Goal: Task Accomplishment & Management: Manage account settings

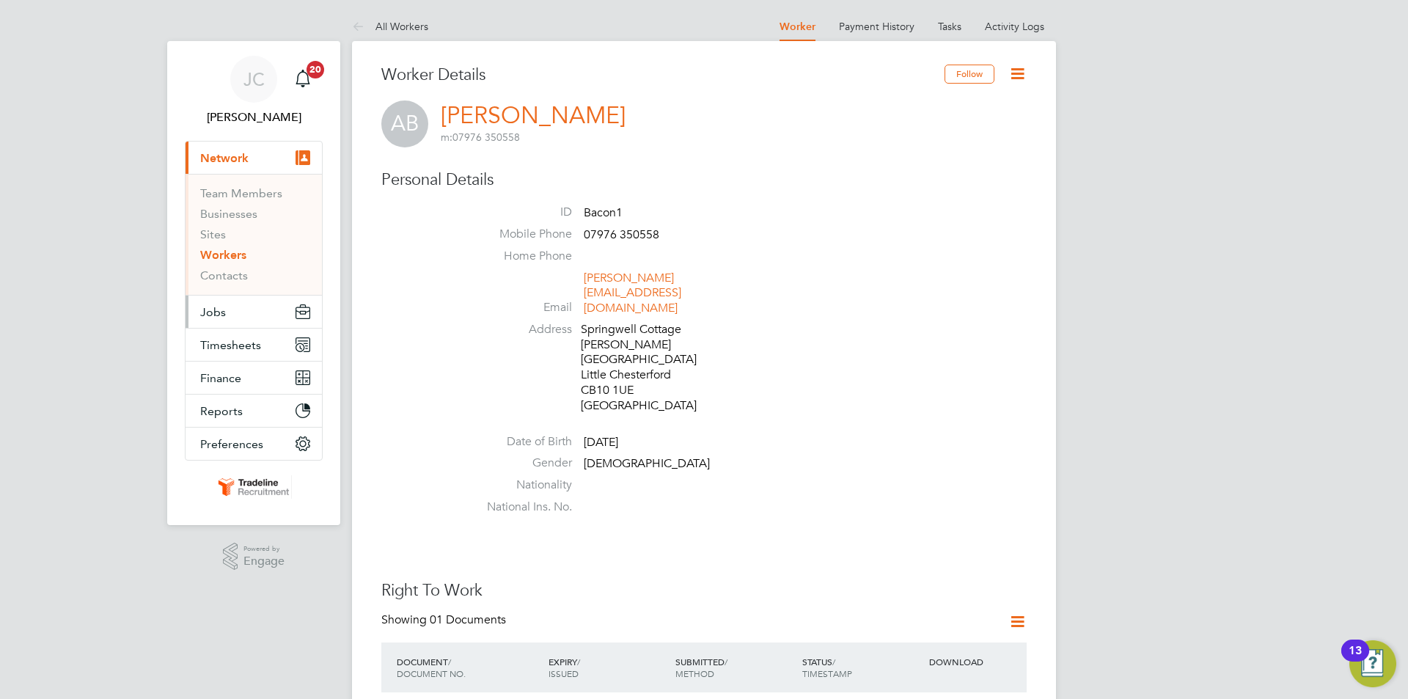
click at [236, 319] on button "Jobs" at bounding box center [254, 312] width 136 height 32
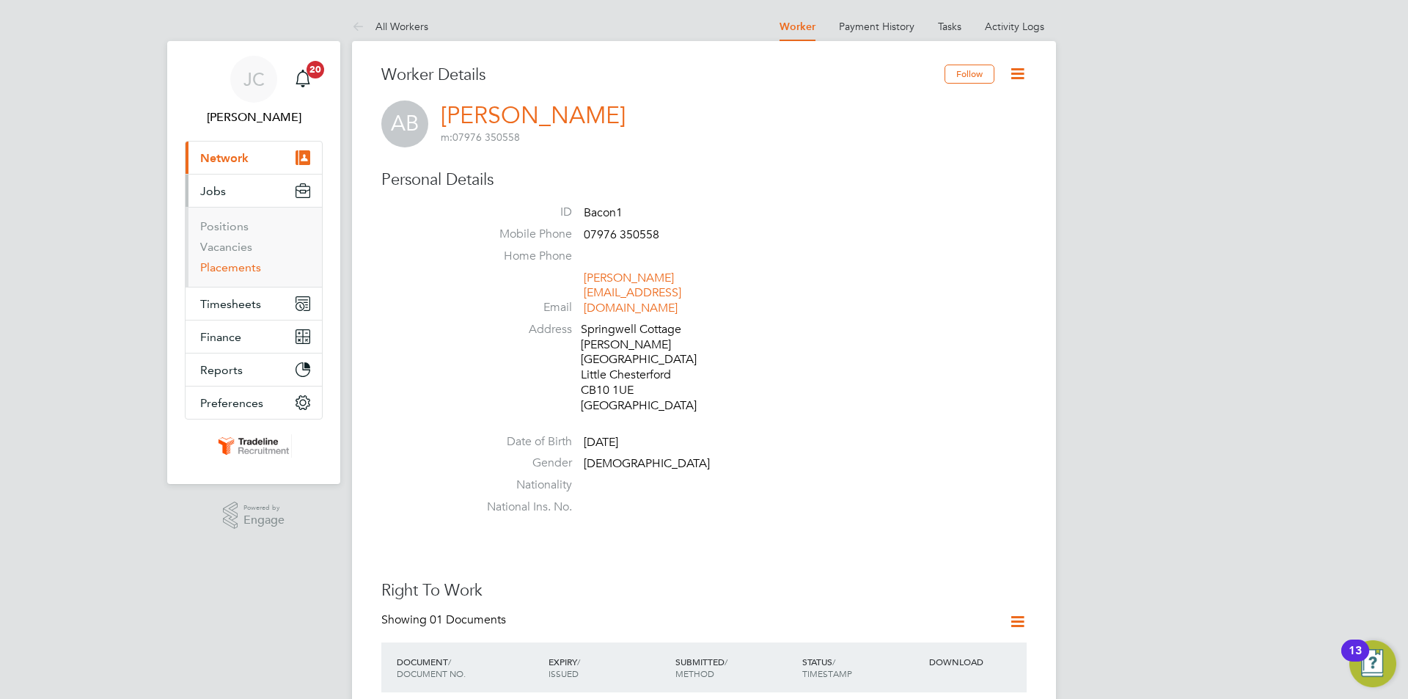
click at [244, 270] on link "Placements" at bounding box center [230, 267] width 61 height 14
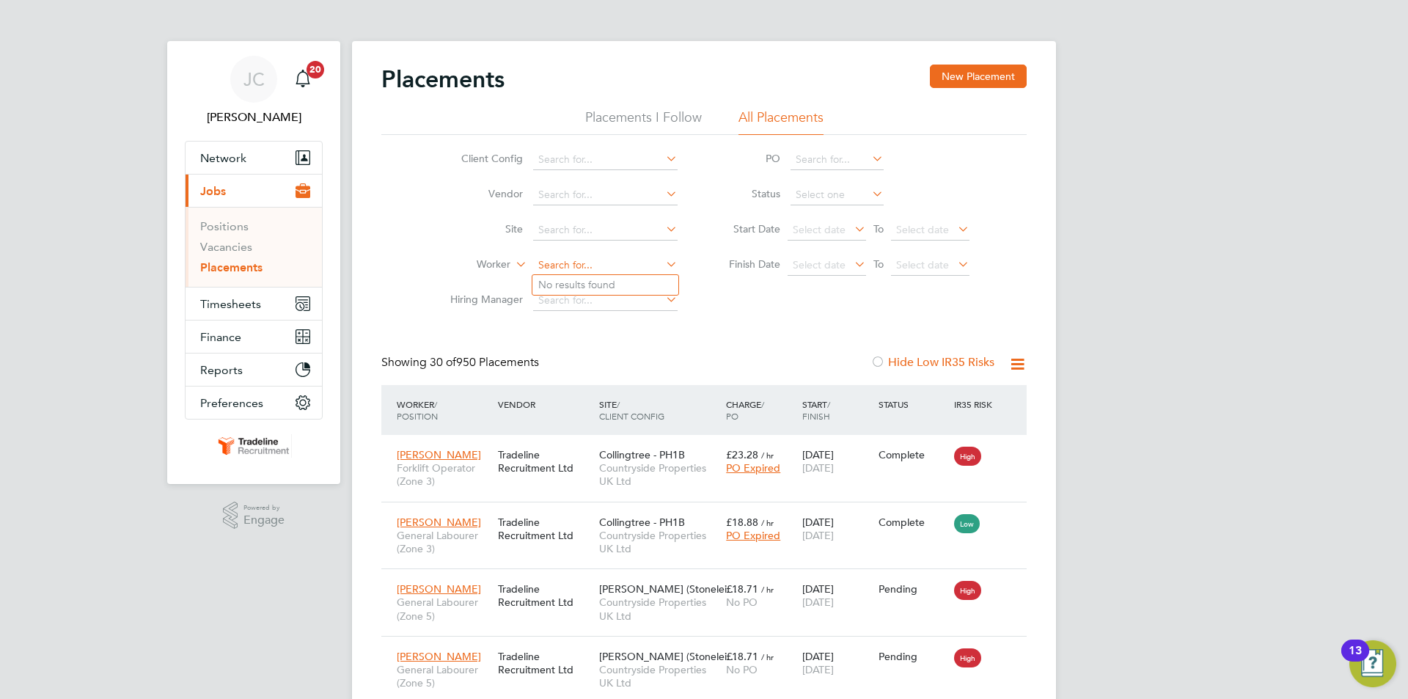
click at [588, 257] on input at bounding box center [605, 265] width 145 height 21
click at [629, 280] on li "Daniel Appleton" at bounding box center [606, 285] width 146 height 20
type input "[PERSON_NAME]"
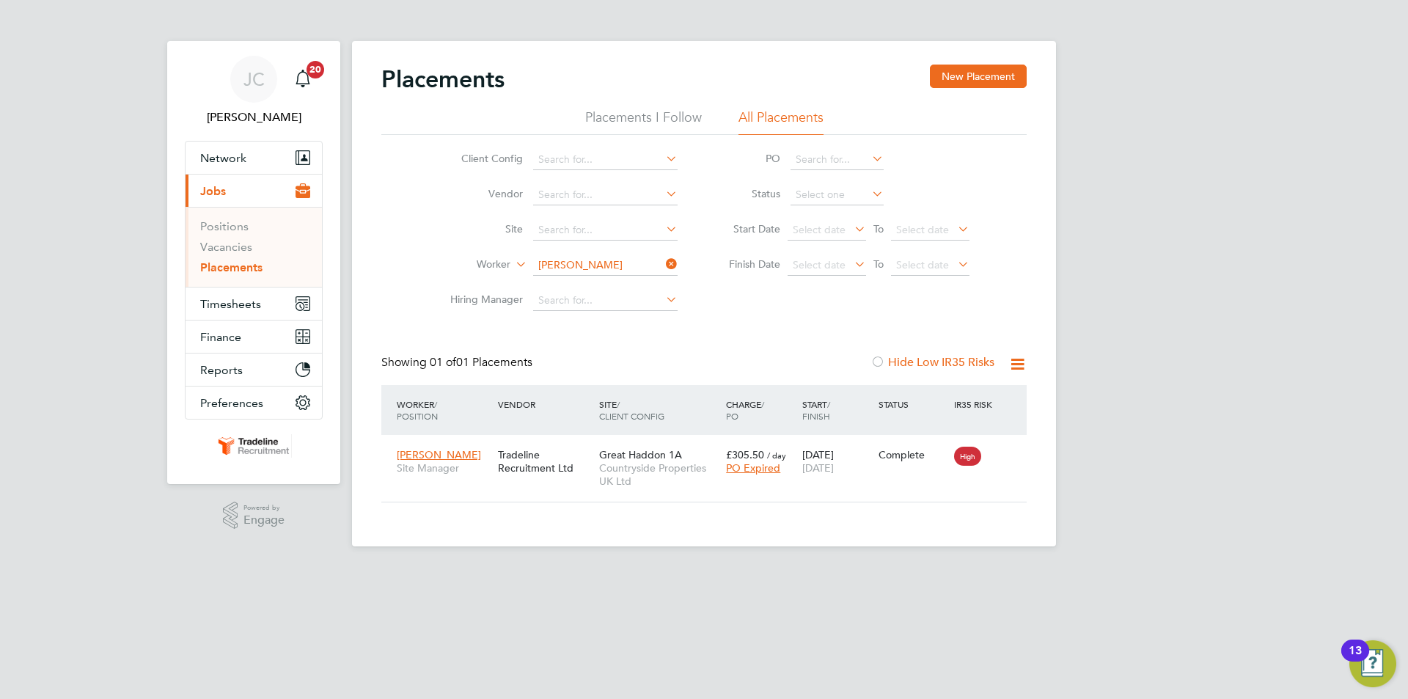
click at [609, 110] on li "Placements I Follow" at bounding box center [643, 122] width 117 height 26
click at [753, 114] on li "All Placements" at bounding box center [781, 122] width 85 height 26
click at [613, 263] on input at bounding box center [605, 265] width 145 height 21
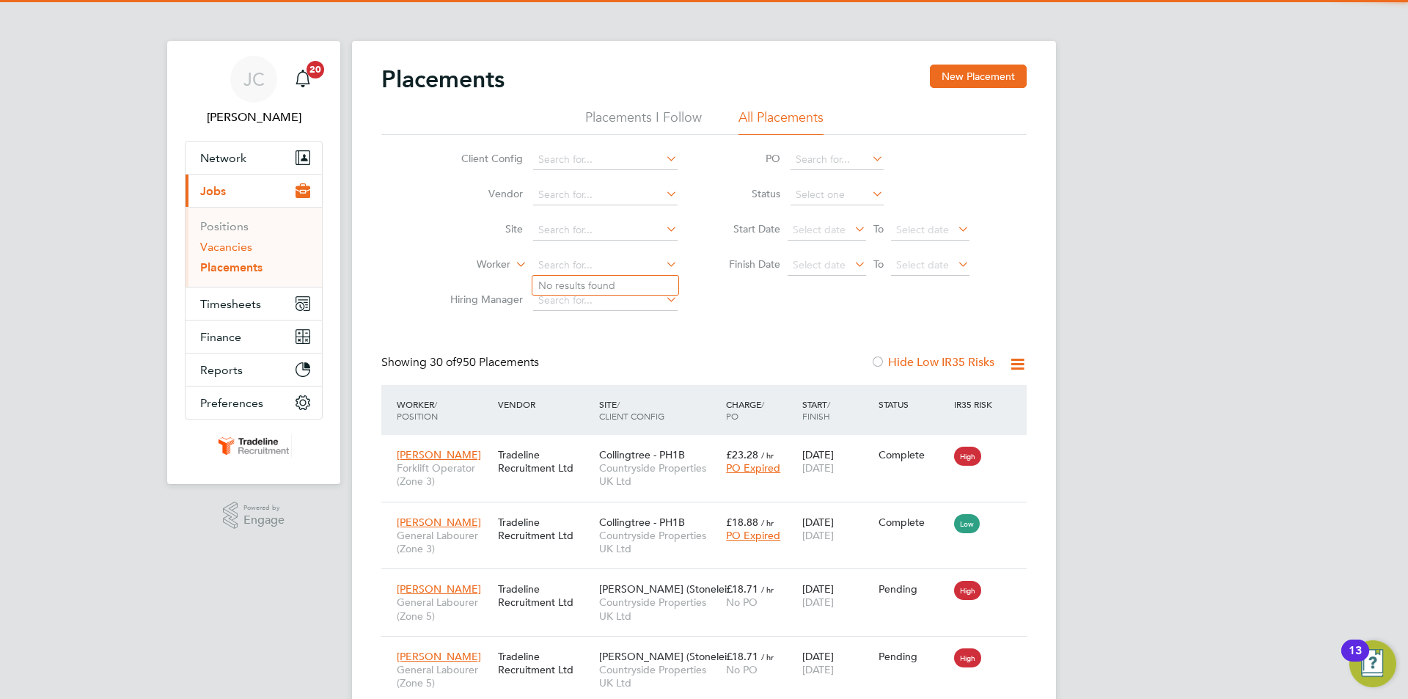
scroll to position [55, 128]
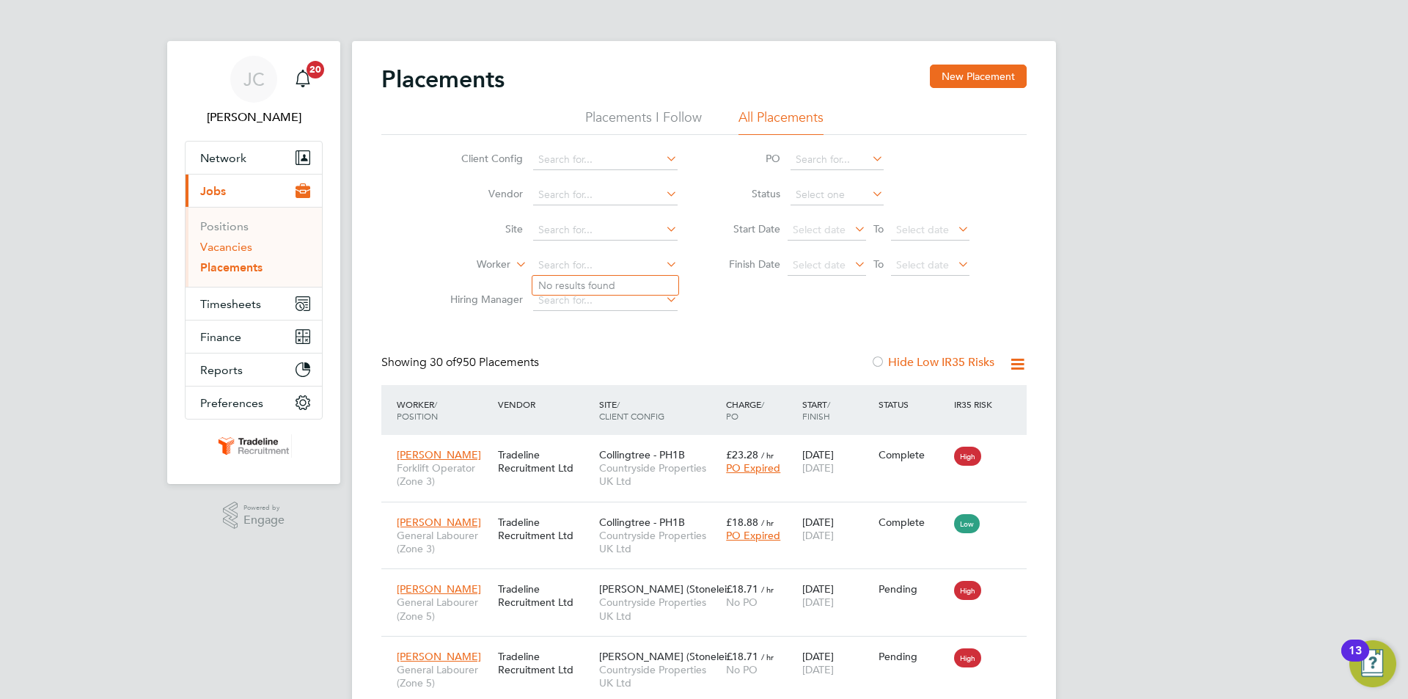
click at [236, 247] on link "Vacancies" at bounding box center [226, 247] width 52 height 14
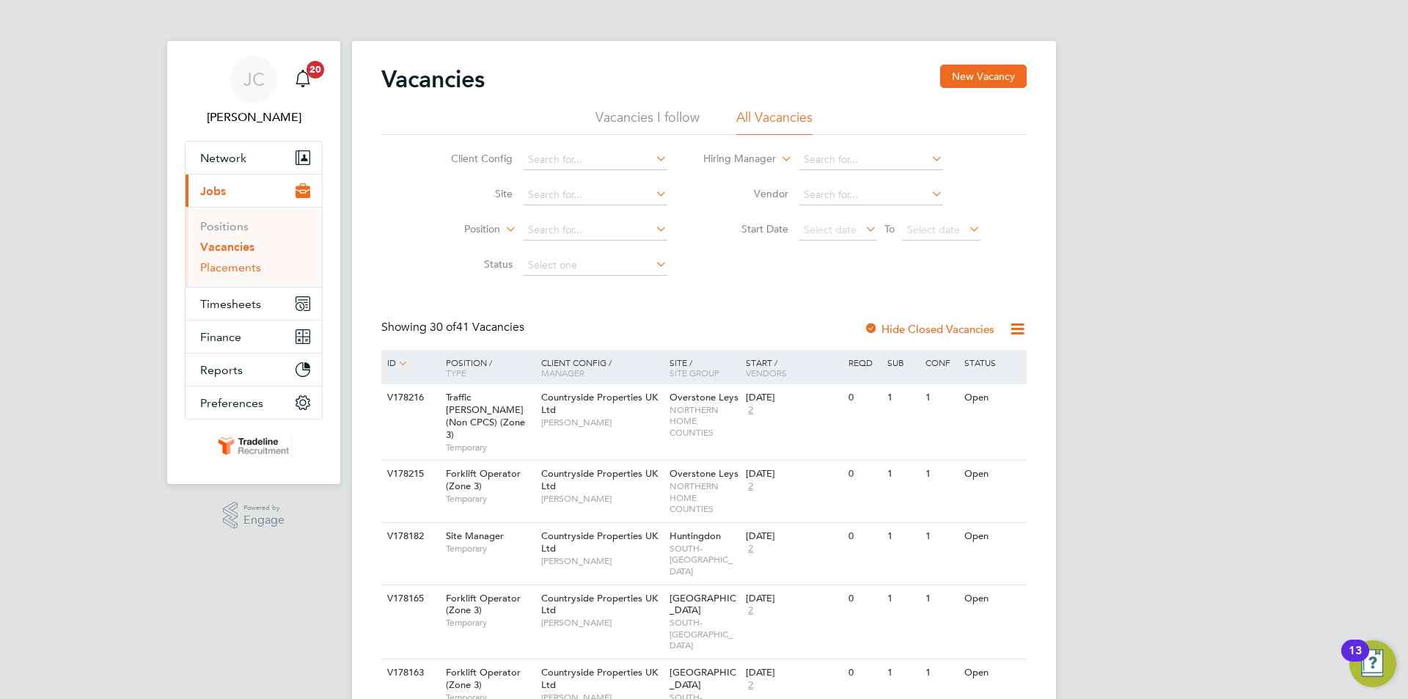
click at [243, 269] on link "Placements" at bounding box center [230, 267] width 61 height 14
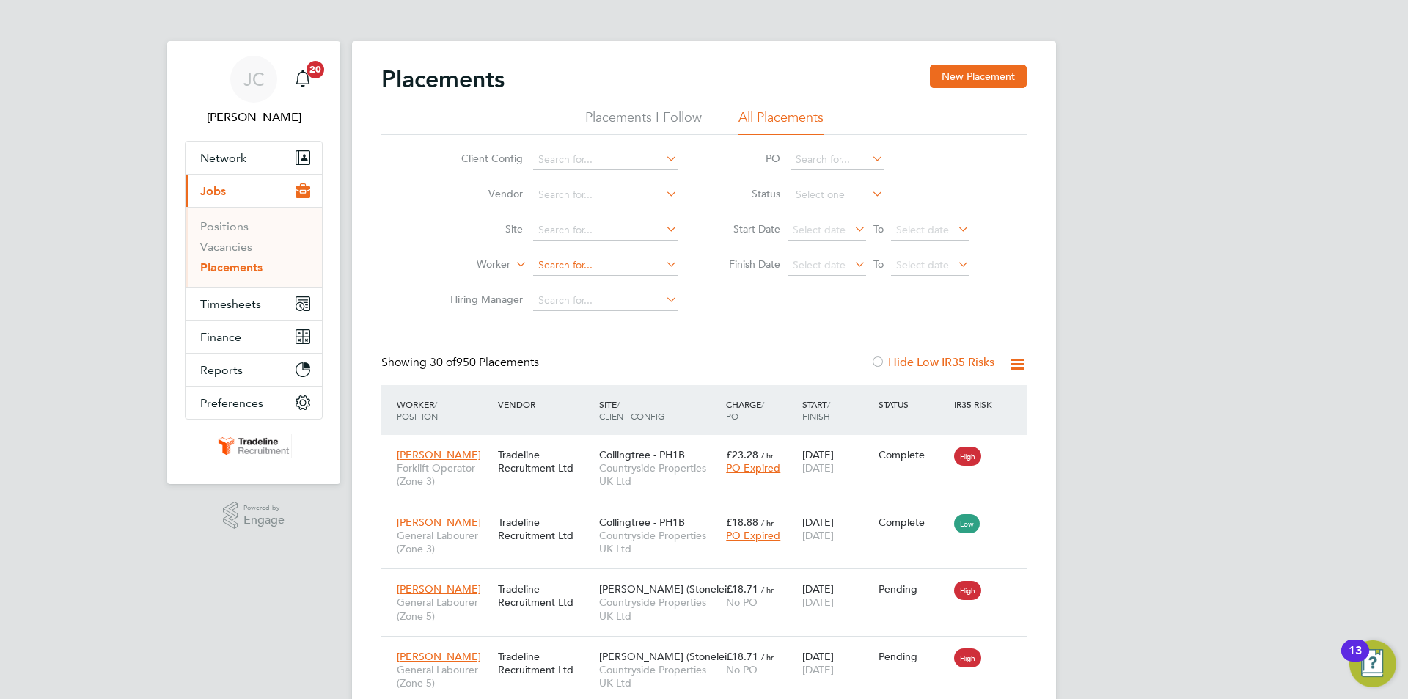
click at [577, 268] on input at bounding box center [605, 265] width 145 height 21
click at [601, 282] on li "Daniel Apple ton" at bounding box center [606, 285] width 146 height 20
type input "[PERSON_NAME]"
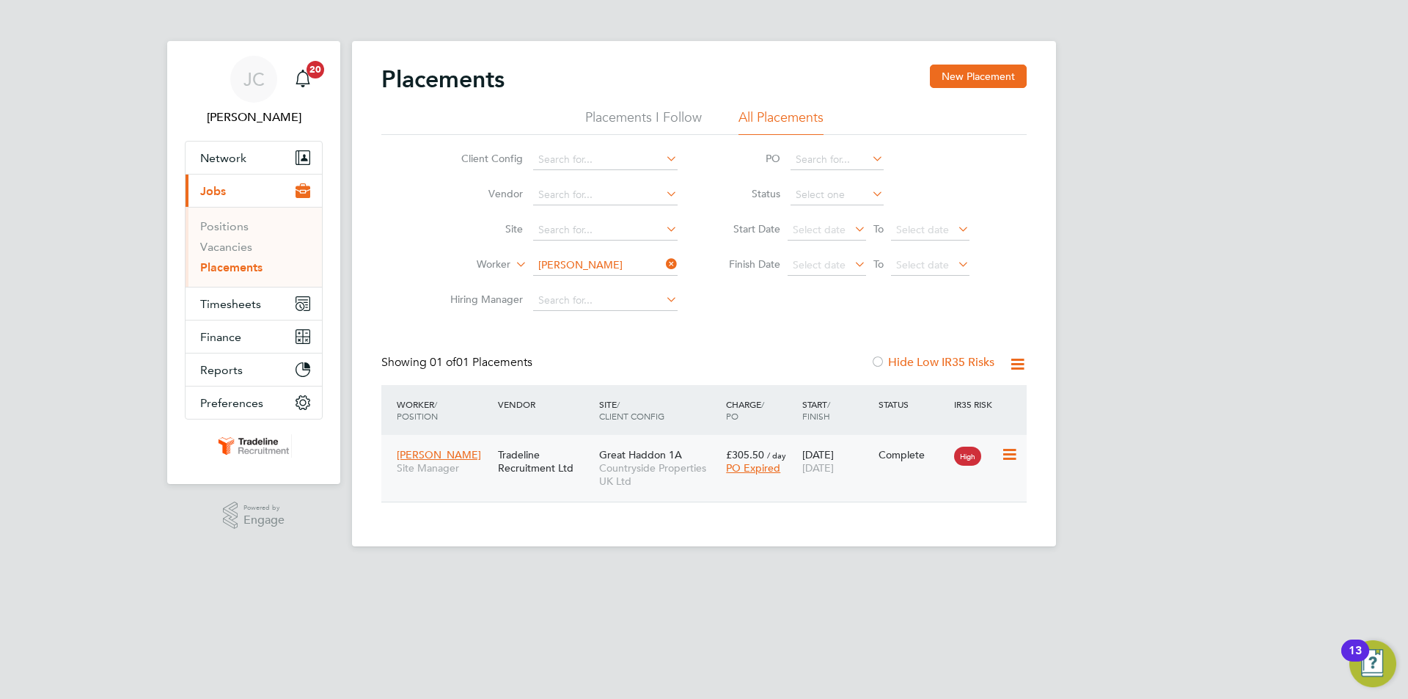
click at [834, 461] on span "[DATE]" at bounding box center [819, 467] width 32 height 13
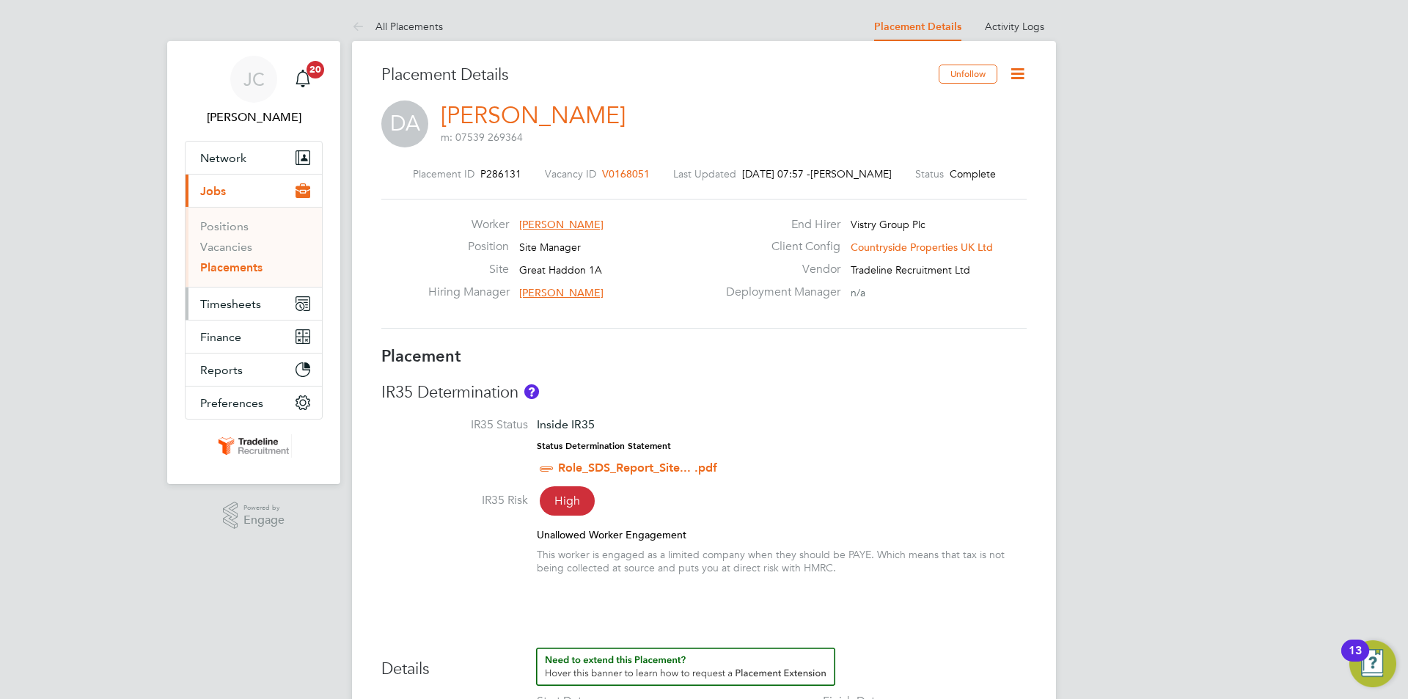
click at [248, 295] on button "Timesheets" at bounding box center [254, 304] width 136 height 32
click at [207, 302] on span "Timesheets" at bounding box center [230, 304] width 61 height 14
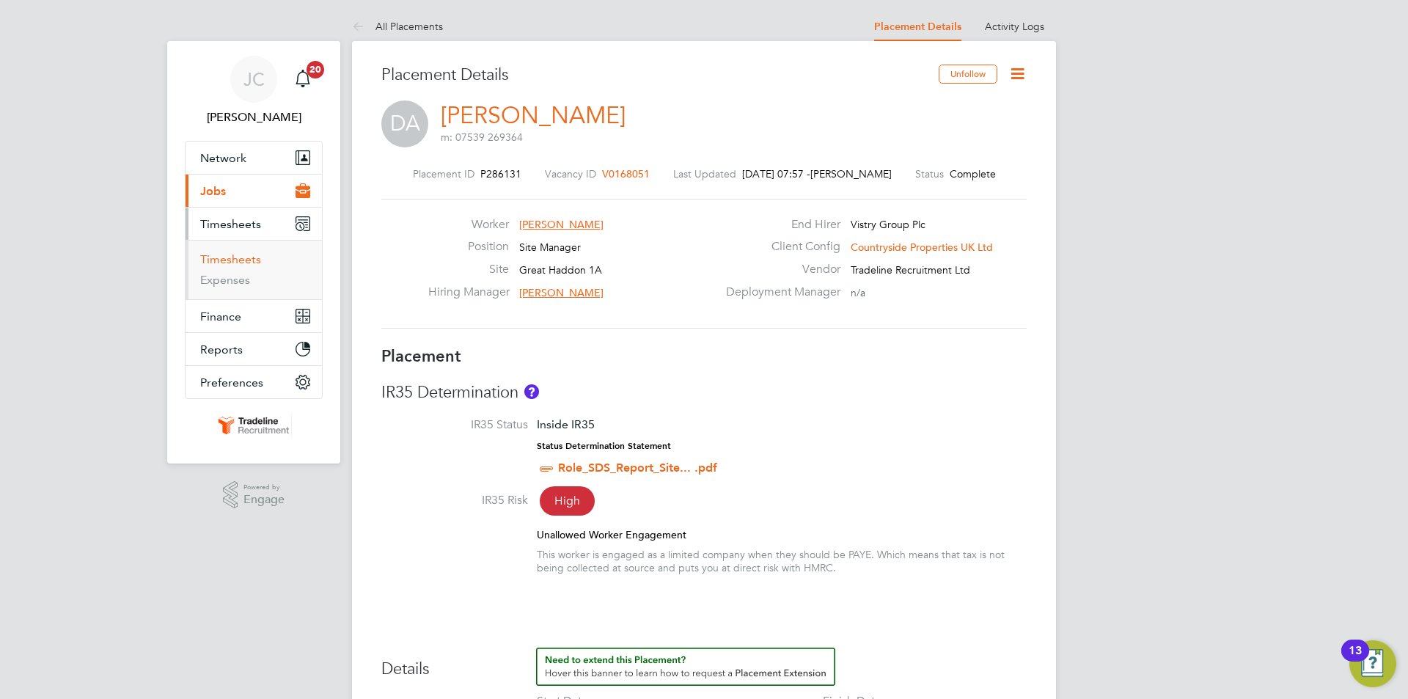
click at [246, 260] on link "Timesheets" at bounding box center [230, 259] width 61 height 14
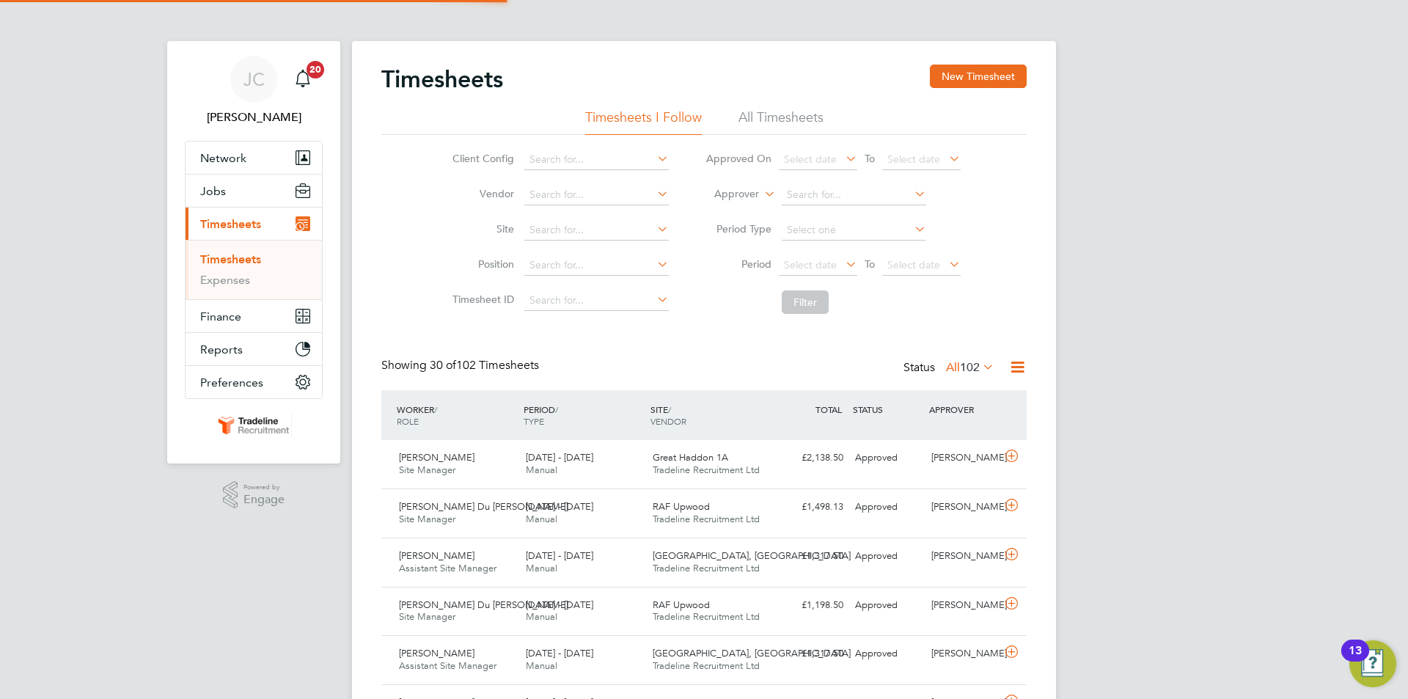
scroll to position [37, 128]
click at [786, 117] on li "All Timesheets" at bounding box center [781, 122] width 85 height 26
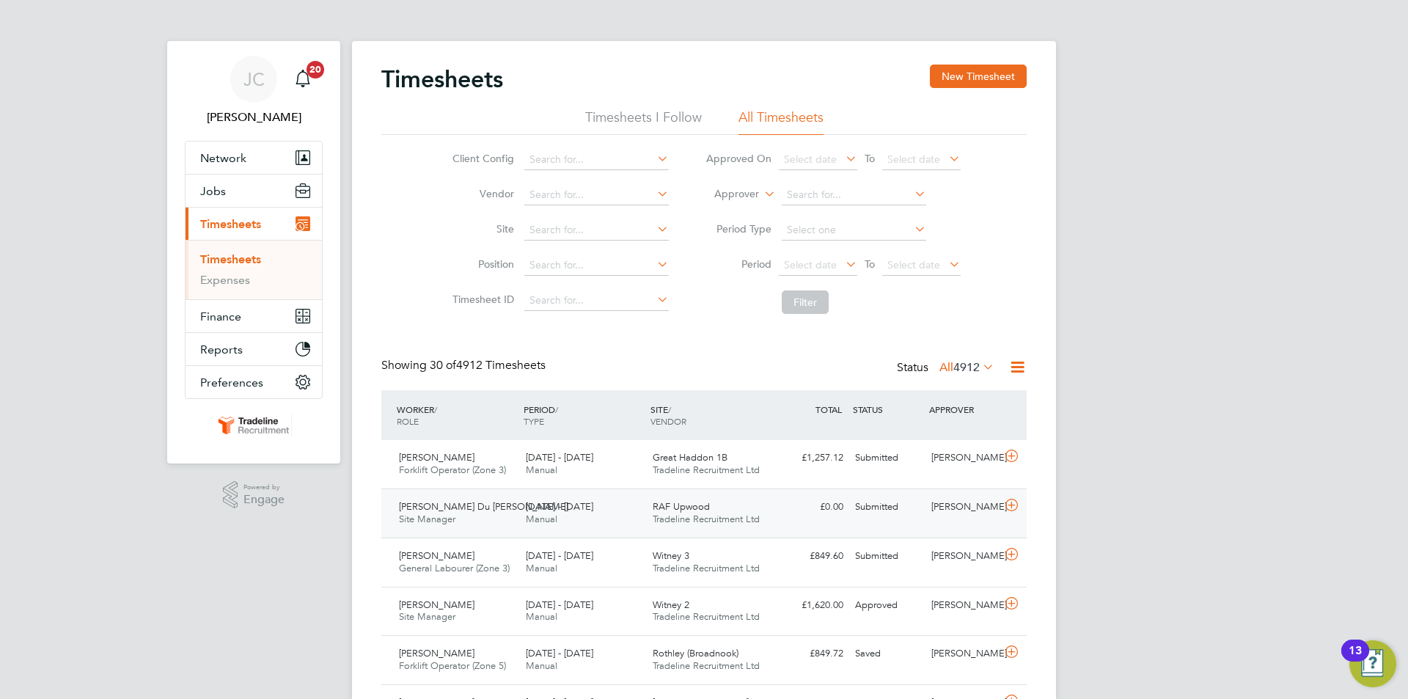
click at [714, 507] on div "RAF Upwood Tradeline Recruitment Ltd" at bounding box center [710, 513] width 127 height 37
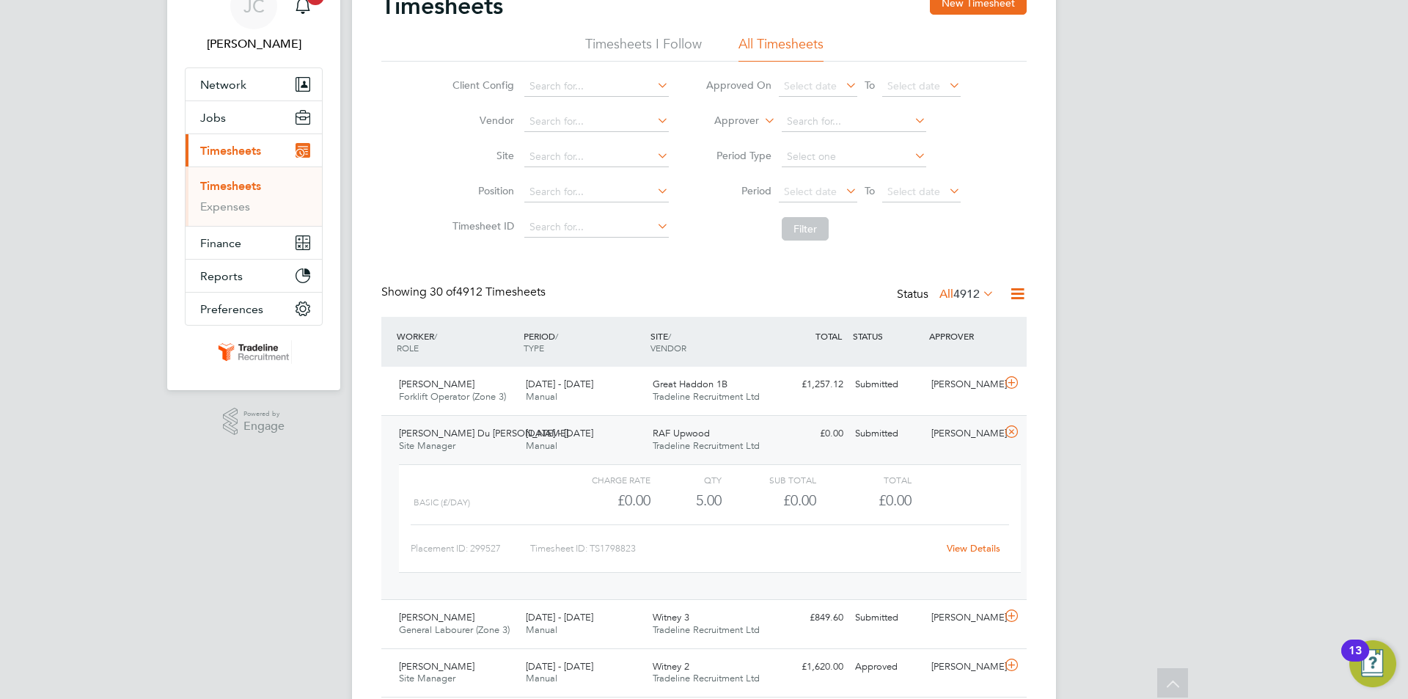
click at [962, 547] on link "View Details" at bounding box center [974, 548] width 54 height 12
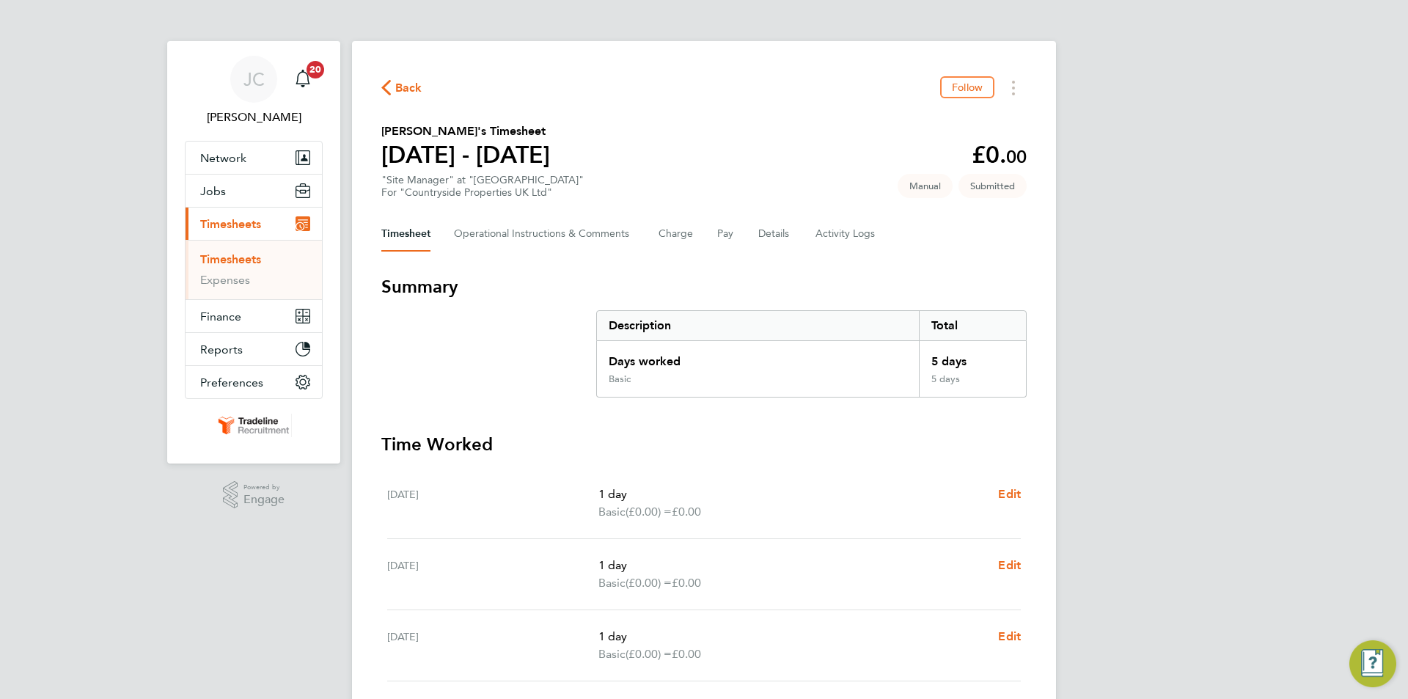
scroll to position [73, 0]
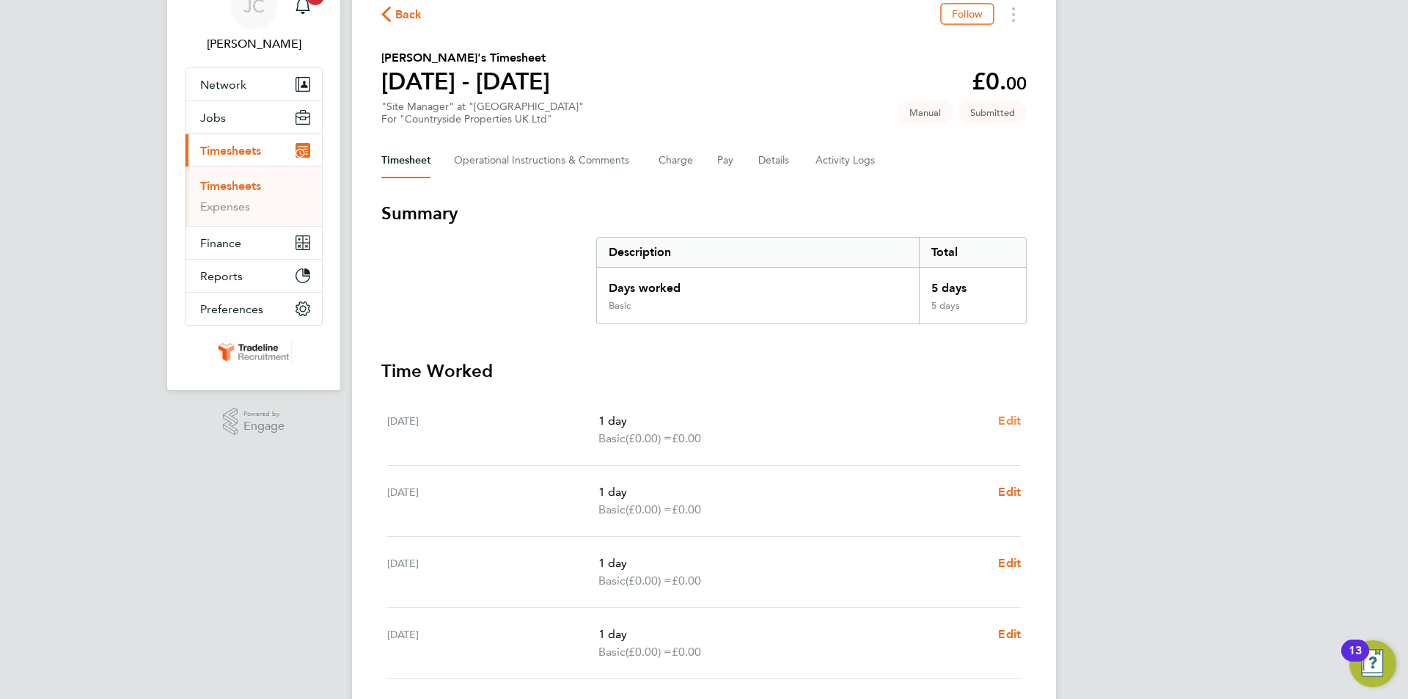
click at [1013, 423] on span "Edit" at bounding box center [1009, 421] width 23 height 14
select select "1"
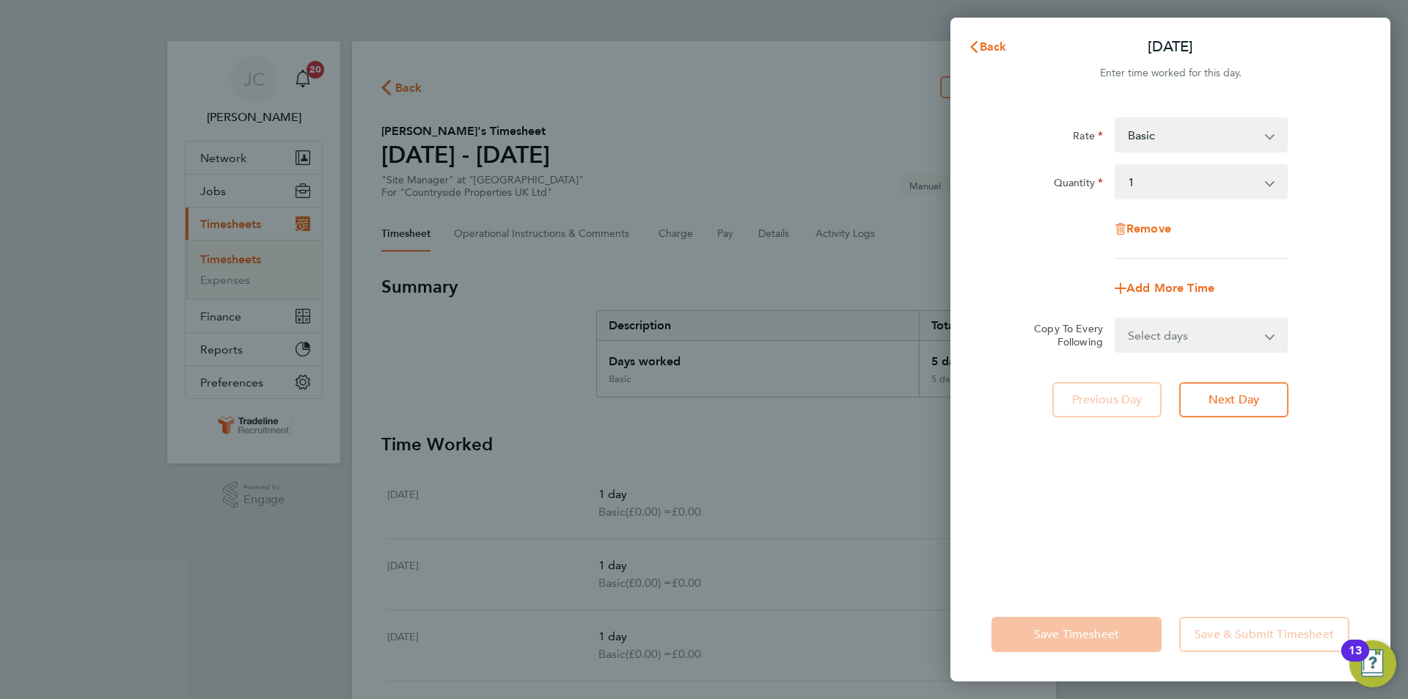
click at [1155, 128] on select "Basic LDV1 - 35.25" at bounding box center [1192, 135] width 153 height 32
select select "30"
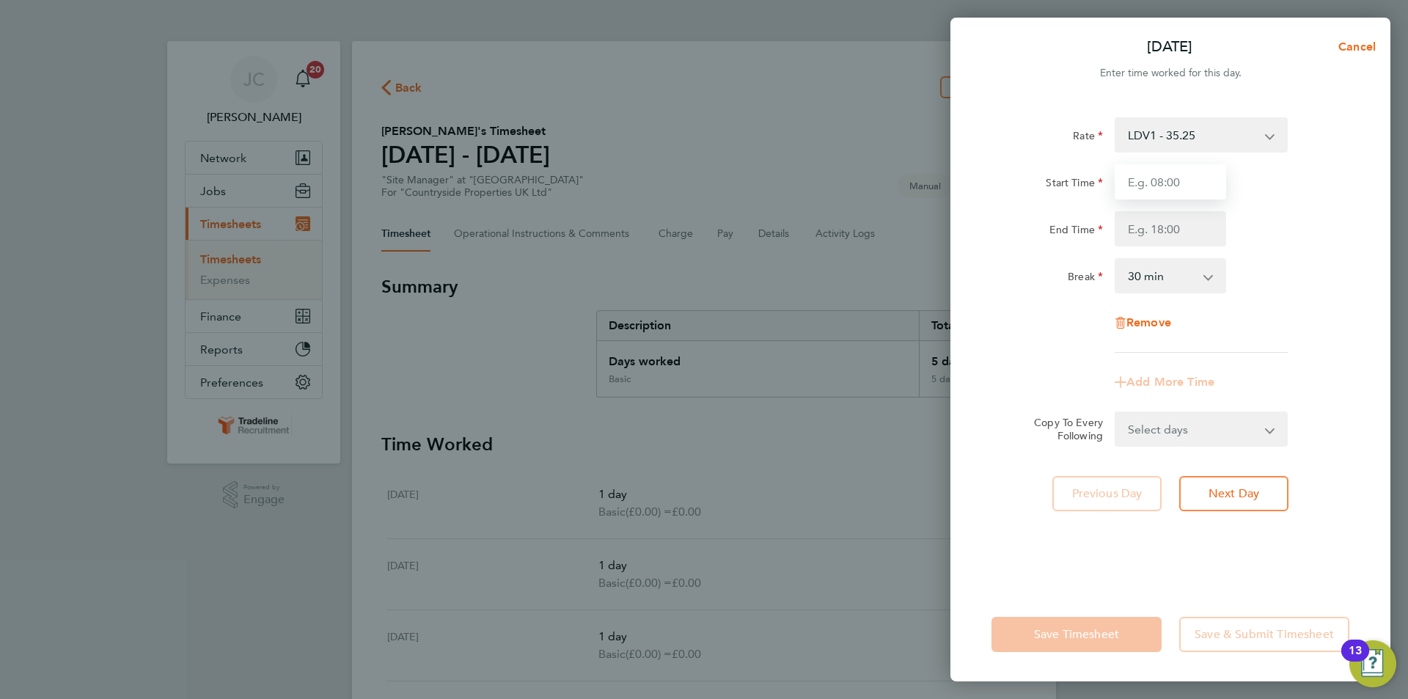
click at [1161, 174] on input "Start Time" at bounding box center [1171, 181] width 112 height 35
type input "07:00"
click at [1163, 235] on input "End Time" at bounding box center [1171, 228] width 112 height 35
click at [1157, 227] on input "End Time" at bounding box center [1171, 228] width 112 height 35
type input "16:30"
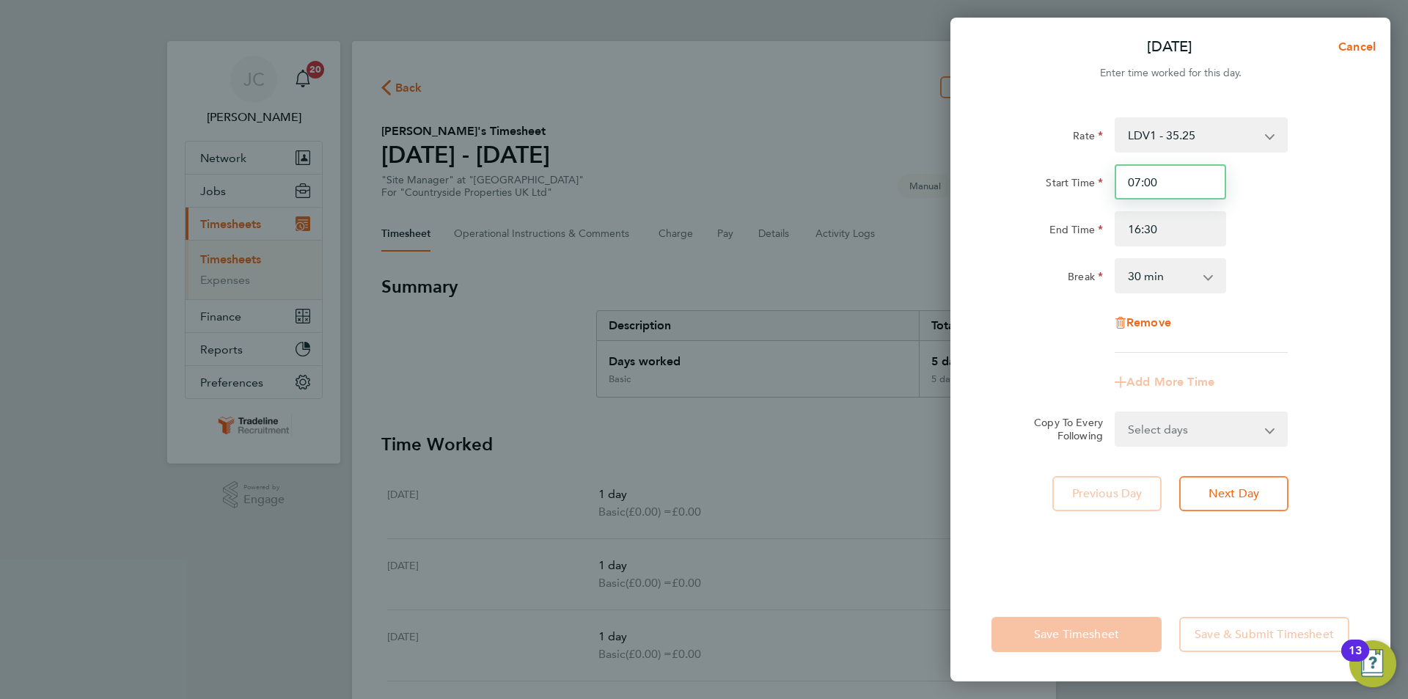
click at [1162, 188] on input "07:00" at bounding box center [1171, 181] width 112 height 35
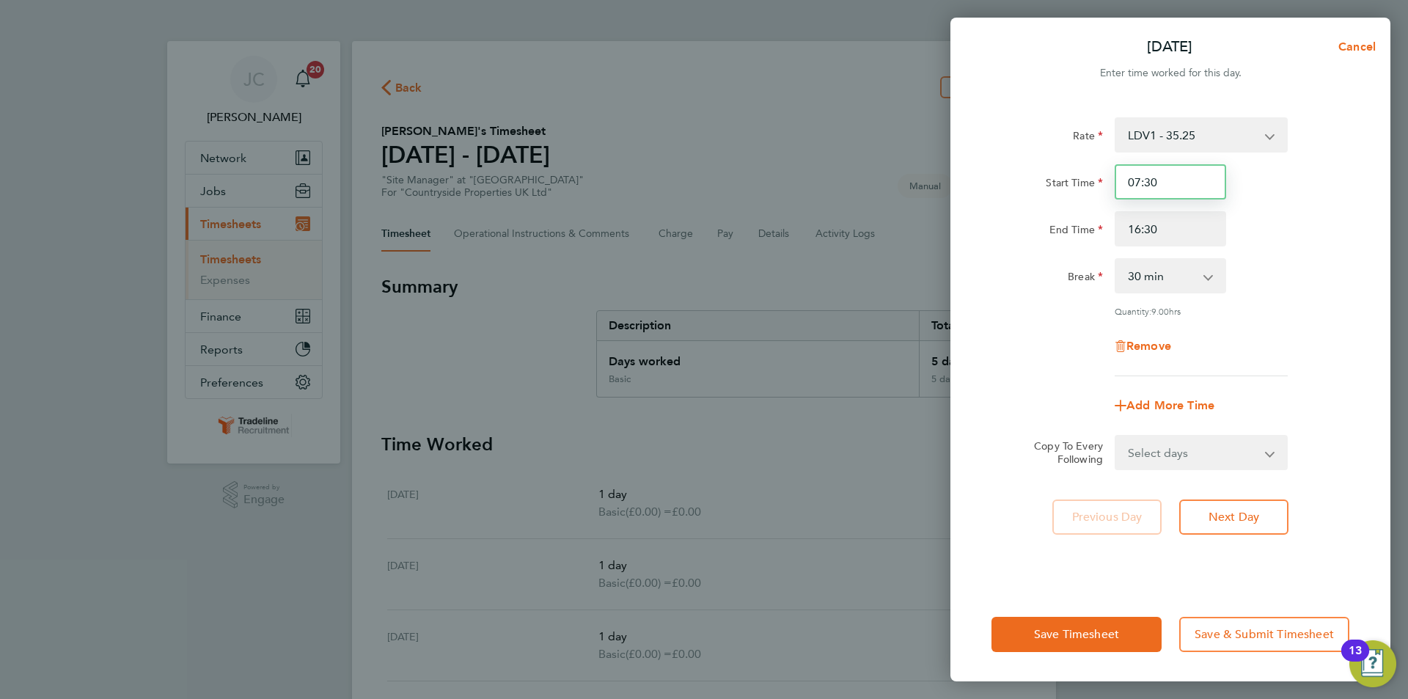
type input "07:30"
click at [1166, 289] on select "0 min 15 min 30 min 45 min 60 min 75 min 90 min" at bounding box center [1161, 276] width 91 height 32
click at [1179, 268] on select "0 min 15 min 30 min 45 min 60 min 75 min 90 min" at bounding box center [1161, 276] width 91 height 32
click at [1206, 462] on select "Select days Day Weekday (Mon-Fri) Weekend (Sat-Sun) [DATE] [DATE] [DATE] [DATE]…" at bounding box center [1193, 452] width 154 height 32
select select "WEEKDAY"
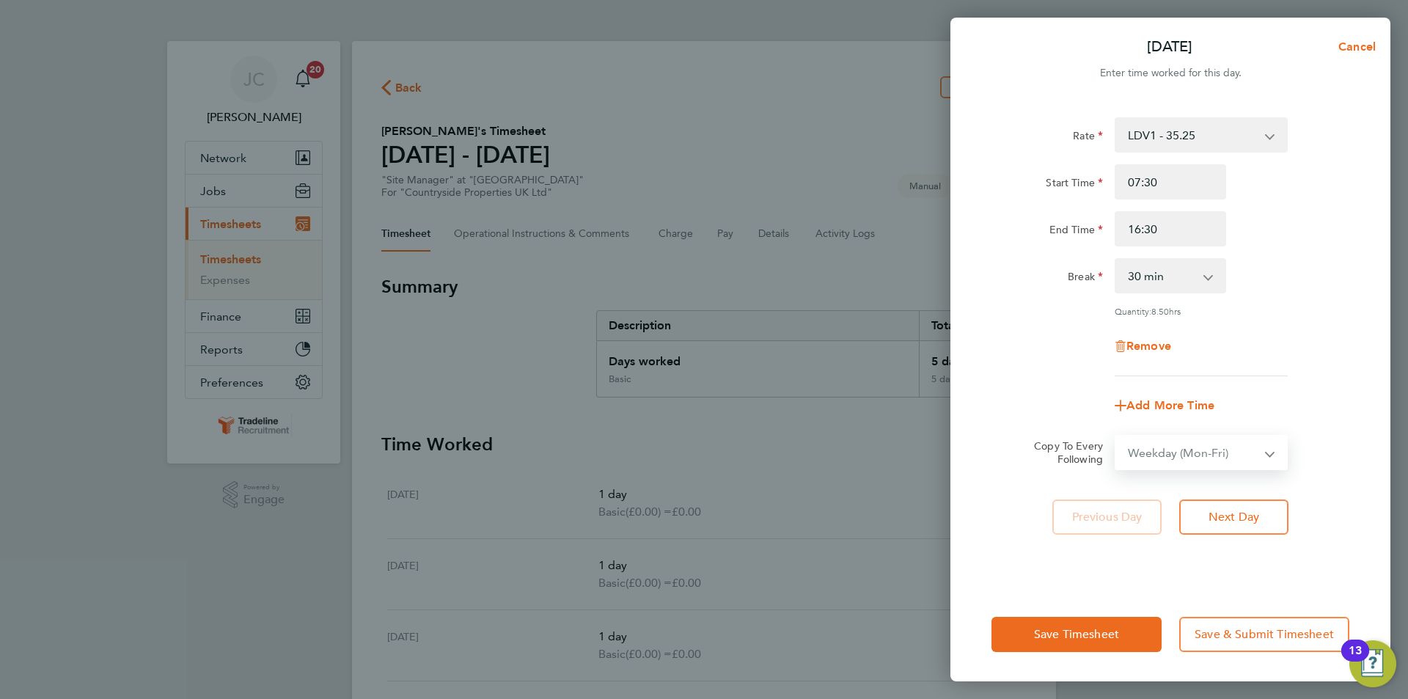
click at [1116, 436] on select "Select days Day Weekday (Mon-Fri) Weekend (Sat-Sun) [DATE] [DATE] [DATE] [DATE]…" at bounding box center [1193, 452] width 154 height 32
select select "[DATE]"
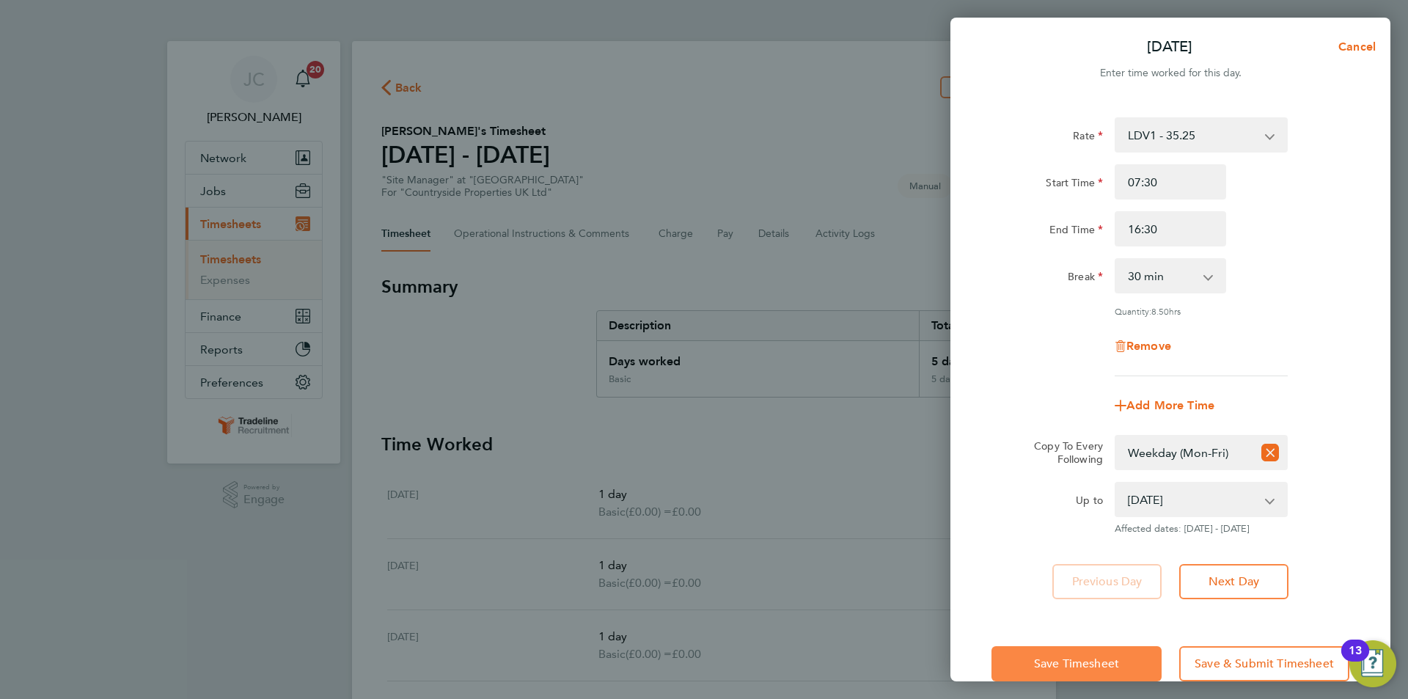
click at [1111, 663] on span "Save Timesheet" at bounding box center [1076, 664] width 85 height 15
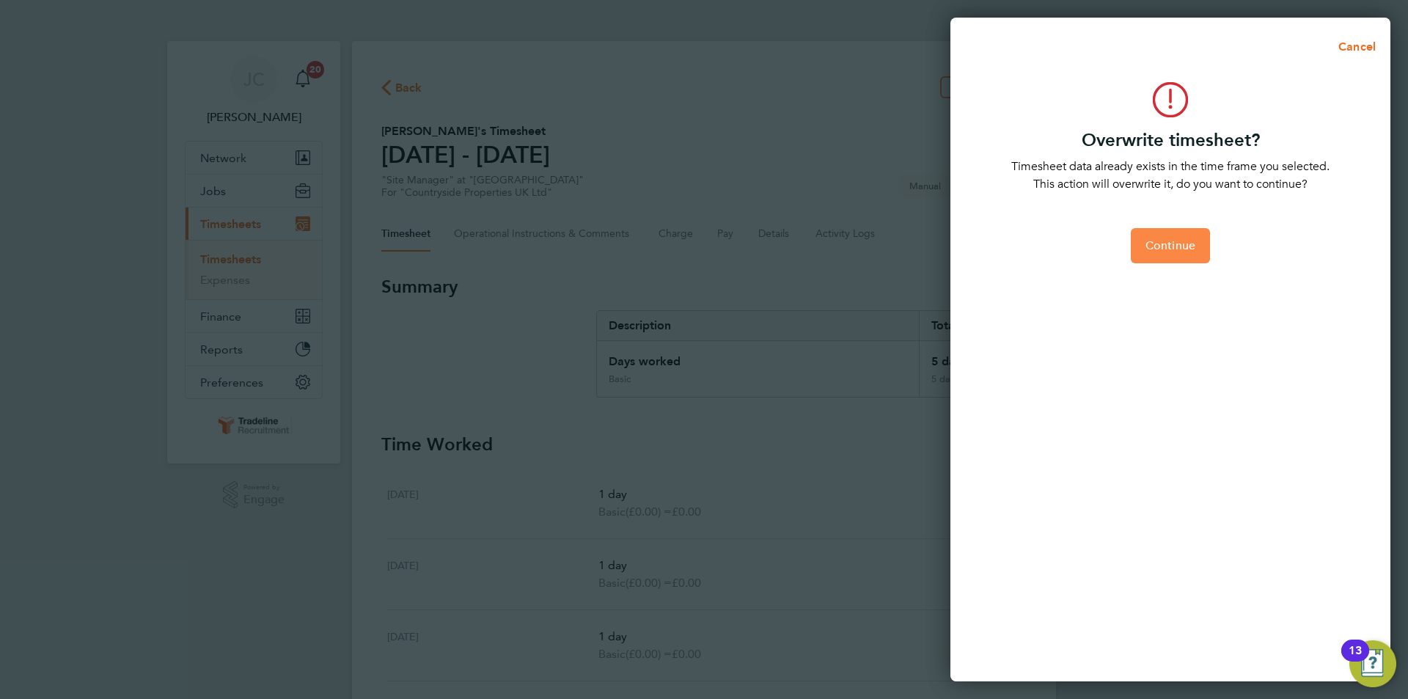
click at [1194, 257] on button "Continue" at bounding box center [1170, 245] width 79 height 35
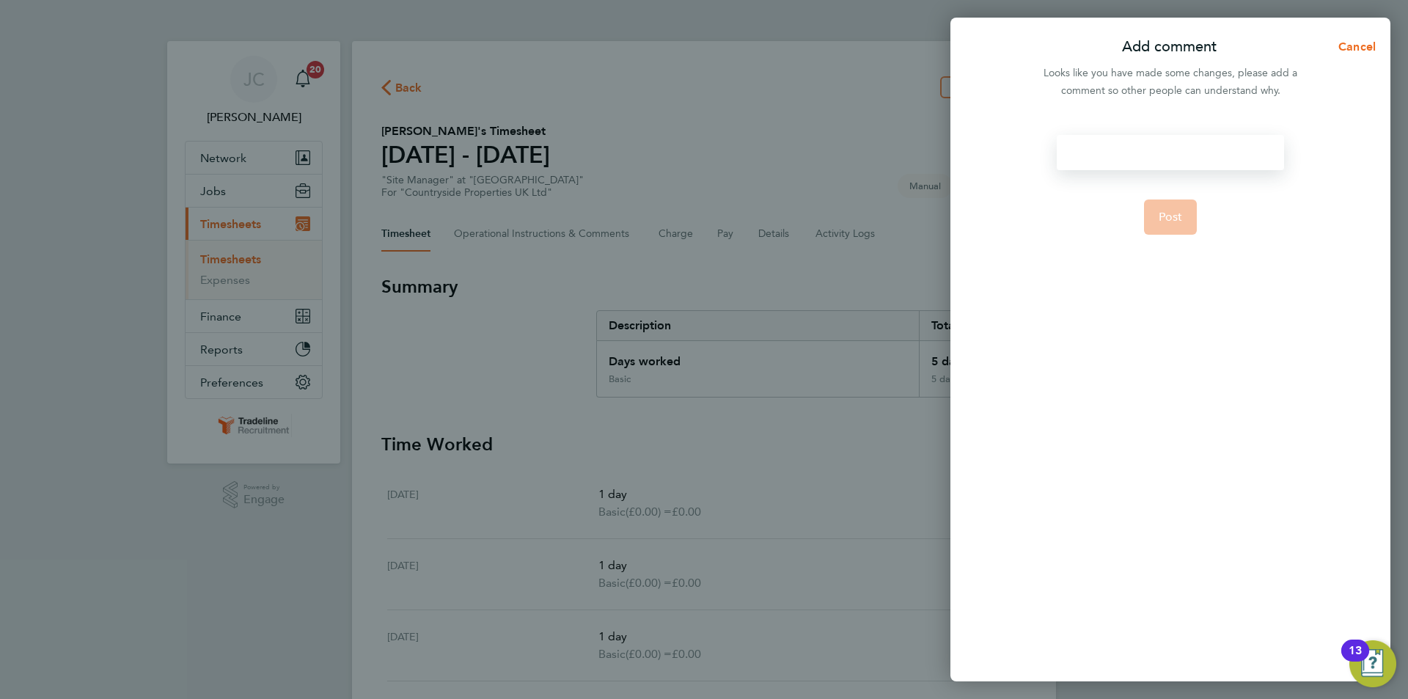
click at [1187, 156] on div at bounding box center [1170, 152] width 227 height 35
click at [1188, 211] on button "Post" at bounding box center [1171, 217] width 54 height 35
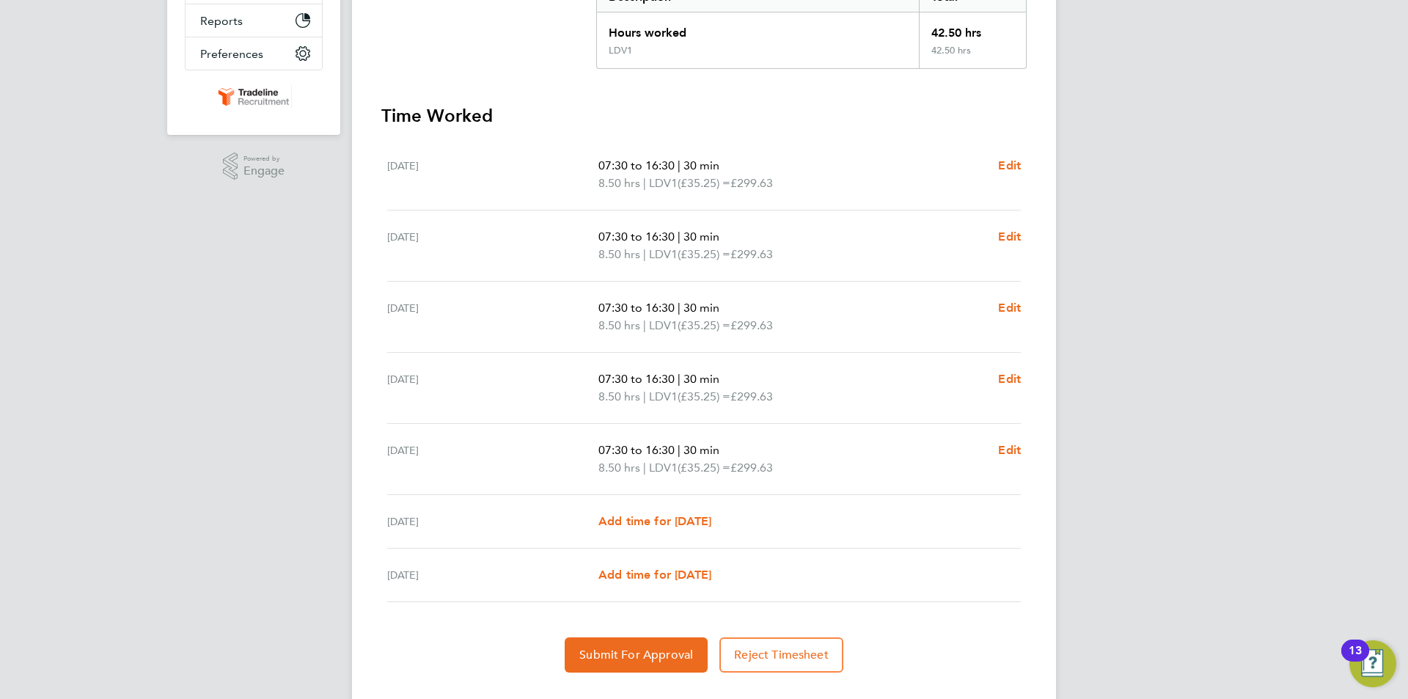
scroll to position [361, 0]
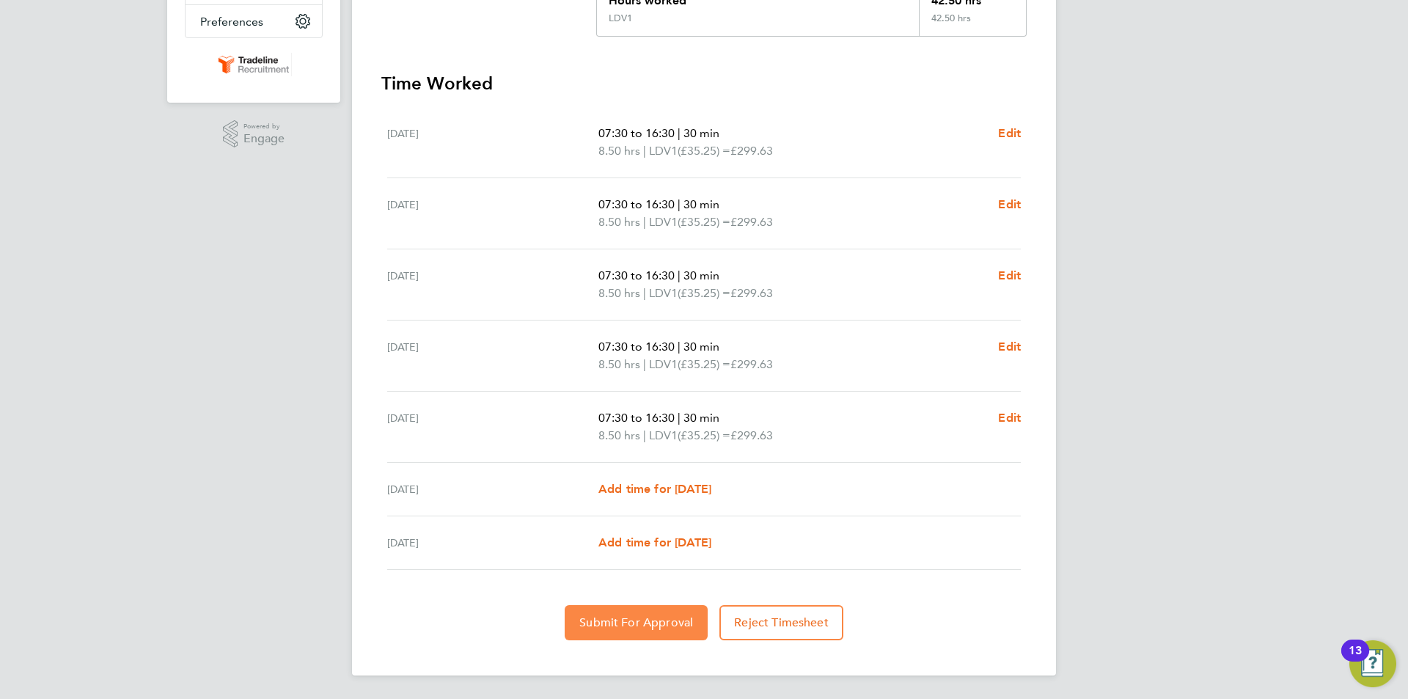
click at [657, 629] on span "Submit For Approval" at bounding box center [637, 622] width 114 height 15
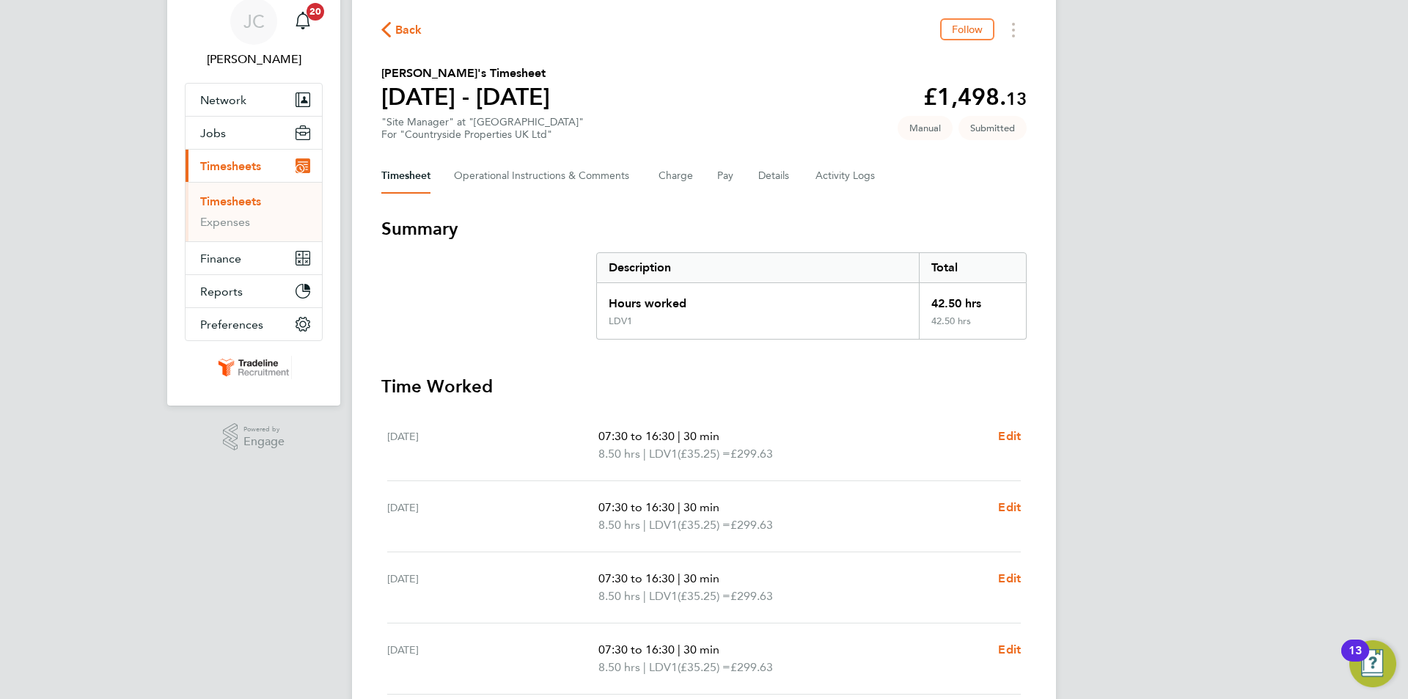
scroll to position [0, 0]
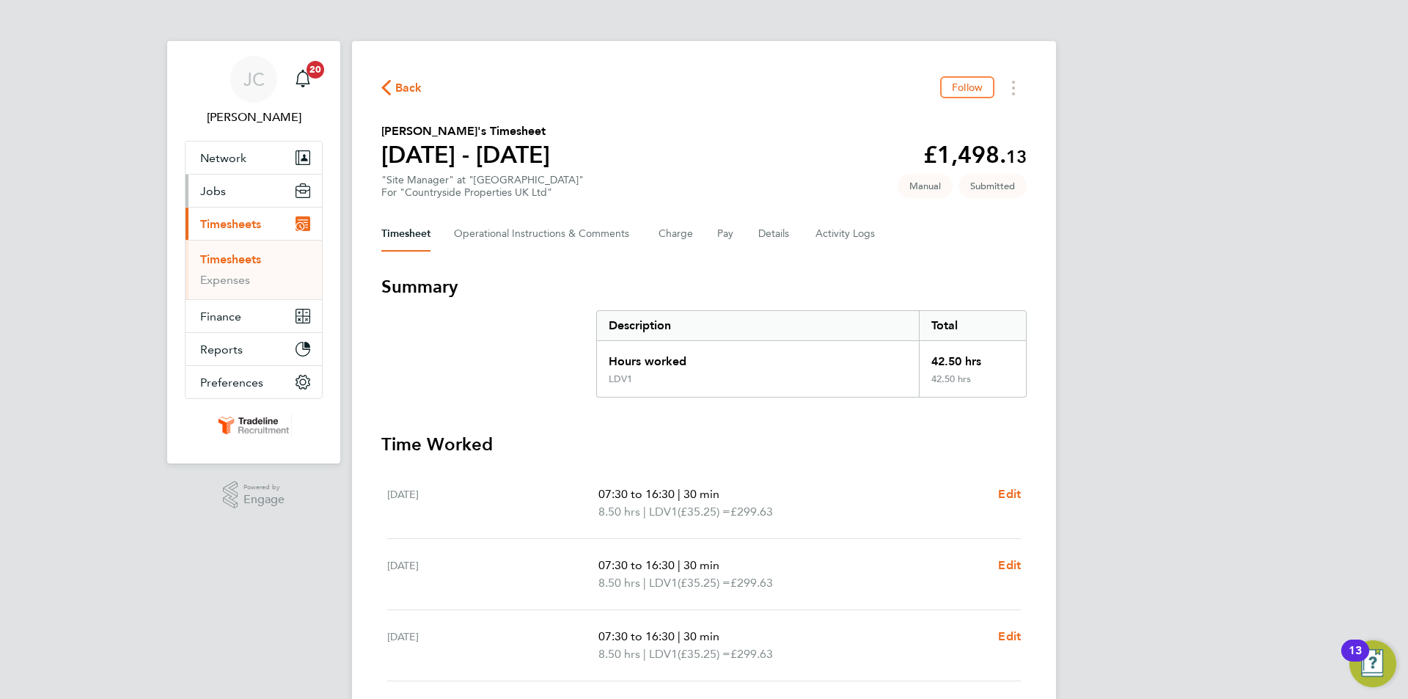
click at [252, 198] on button "Jobs" at bounding box center [254, 191] width 136 height 32
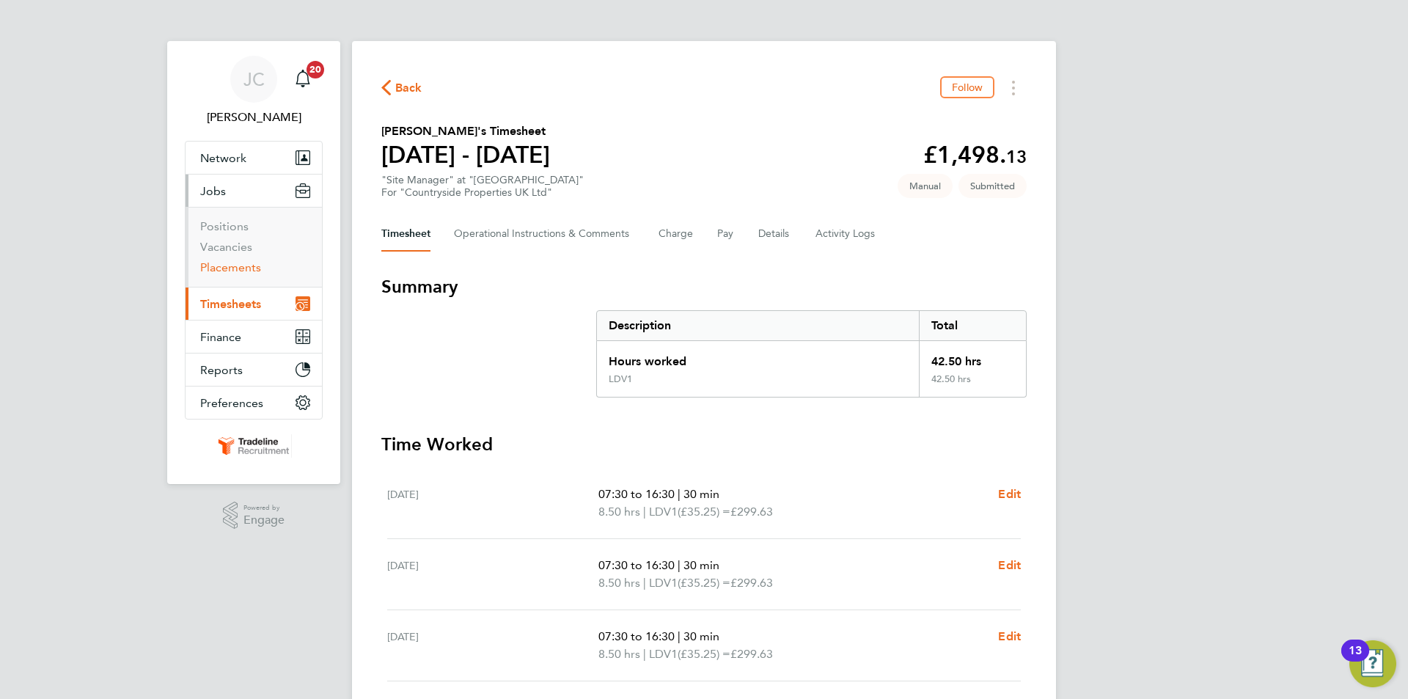
drag, startPoint x: 238, startPoint y: 268, endPoint x: 290, endPoint y: 309, distance: 65.9
click at [238, 268] on link "Placements" at bounding box center [230, 267] width 61 height 14
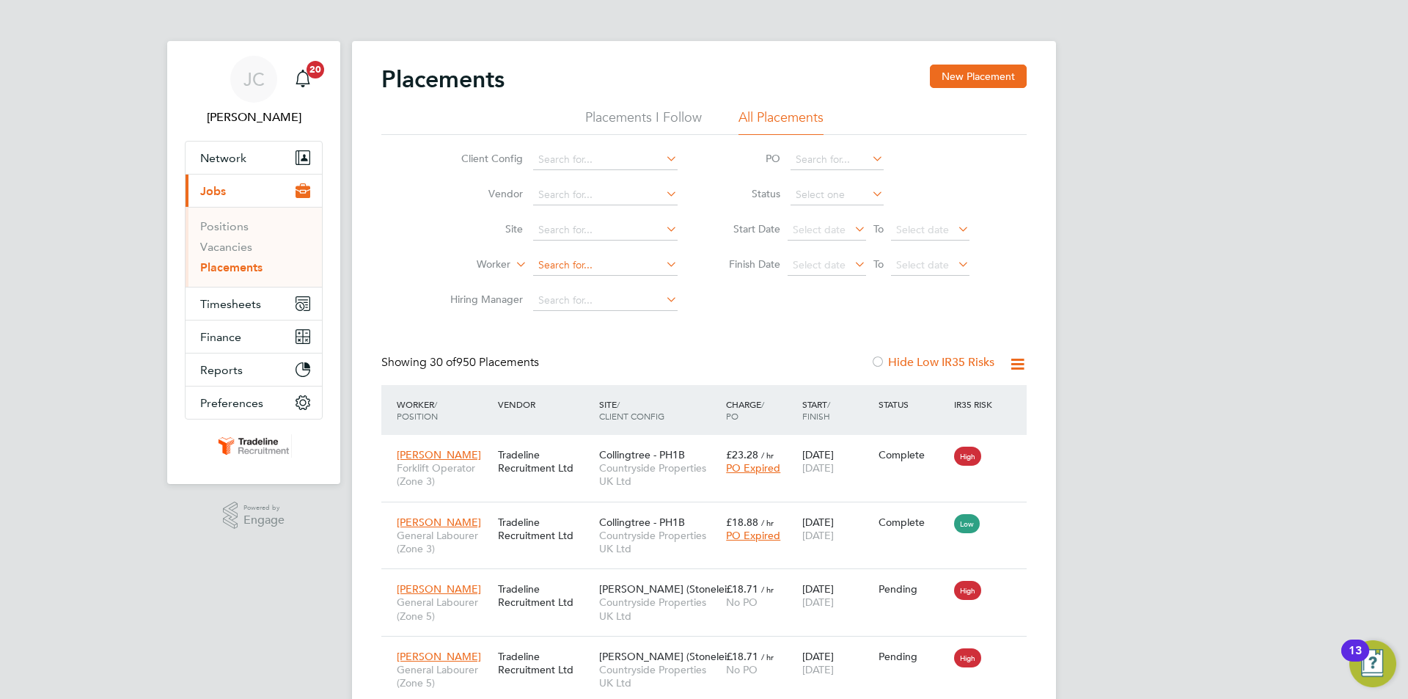
click at [618, 268] on input at bounding box center [605, 265] width 145 height 21
click at [610, 281] on li "Daniel Apple ton" at bounding box center [606, 285] width 146 height 20
type input "[PERSON_NAME]"
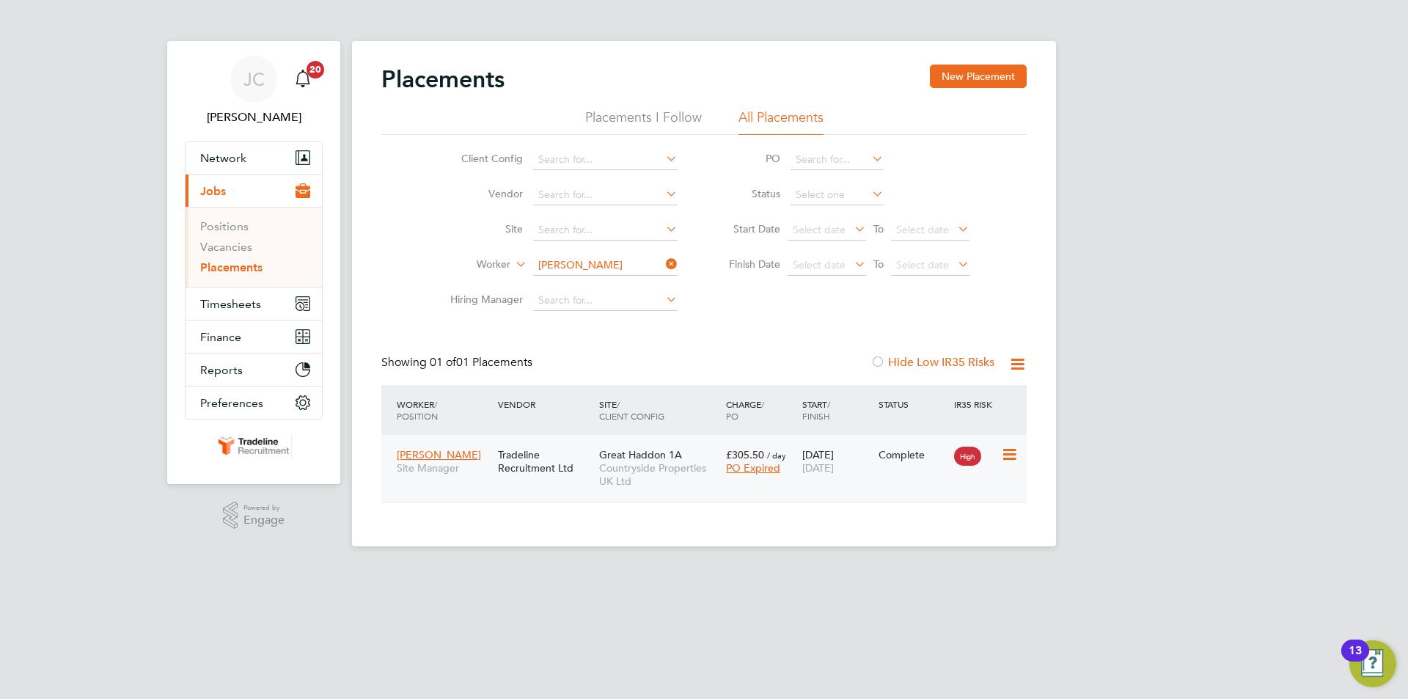
click at [834, 461] on span "[DATE]" at bounding box center [819, 467] width 32 height 13
click at [877, 465] on div "Complete" at bounding box center [913, 455] width 76 height 28
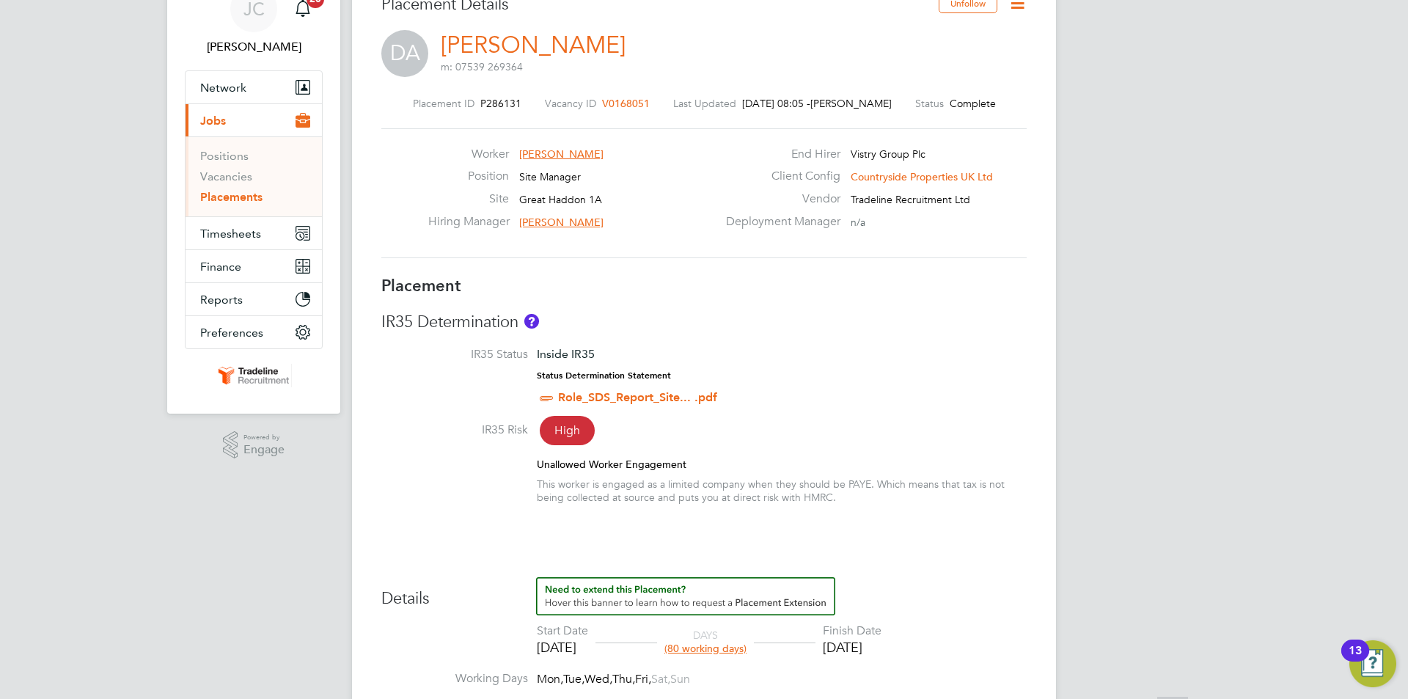
scroll to position [220, 0]
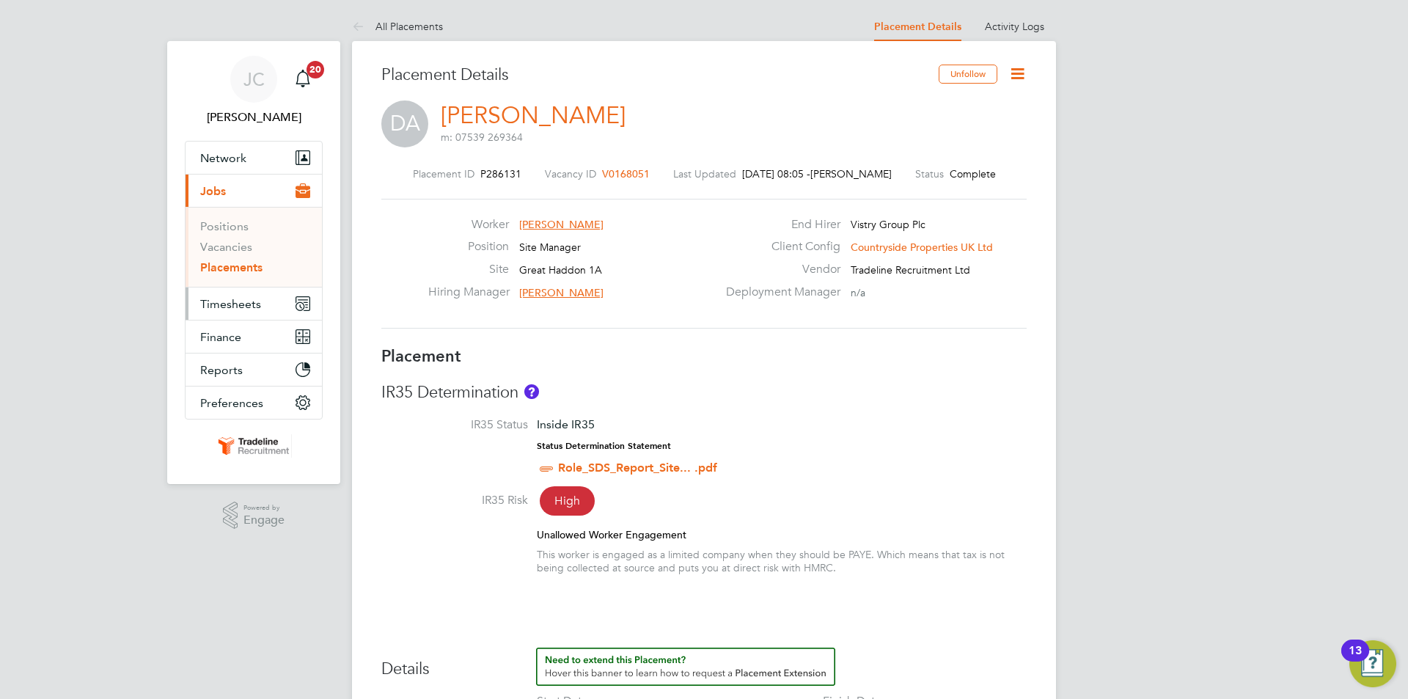
click at [246, 305] on span "Timesheets" at bounding box center [230, 304] width 61 height 14
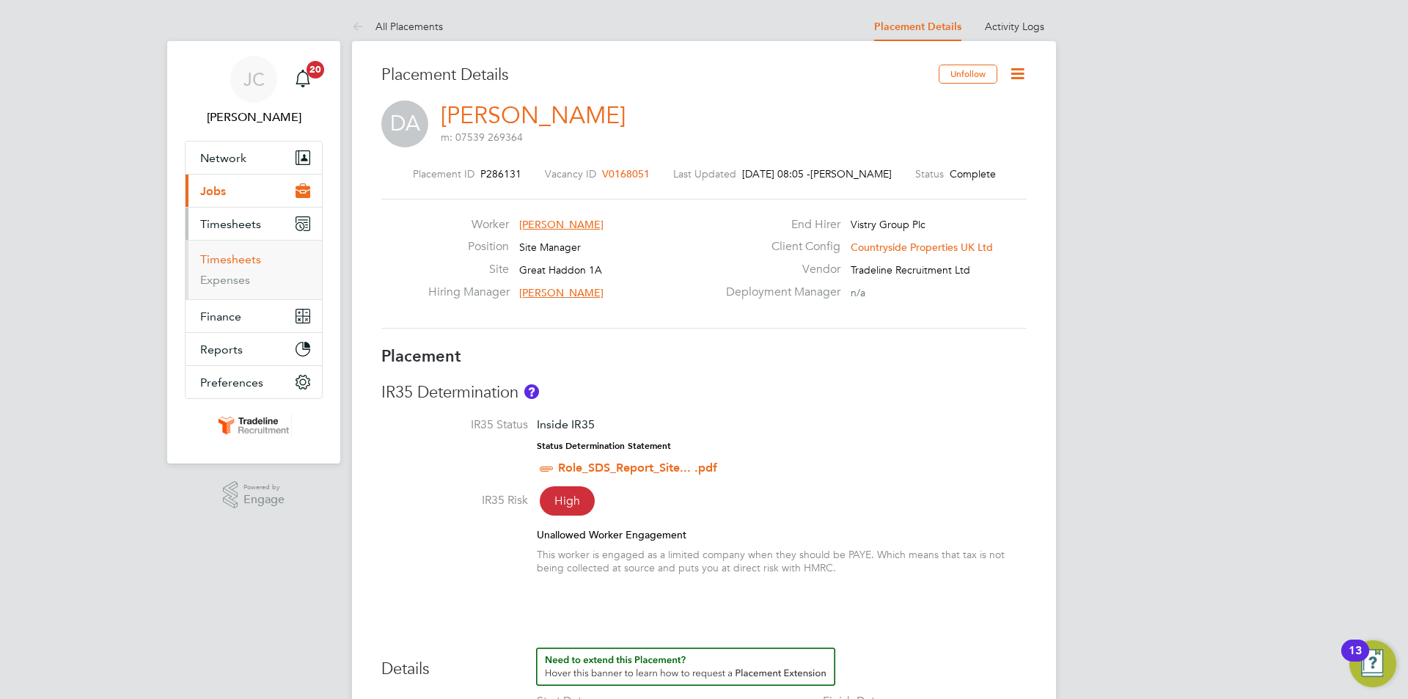
click at [241, 260] on link "Timesheets" at bounding box center [230, 259] width 61 height 14
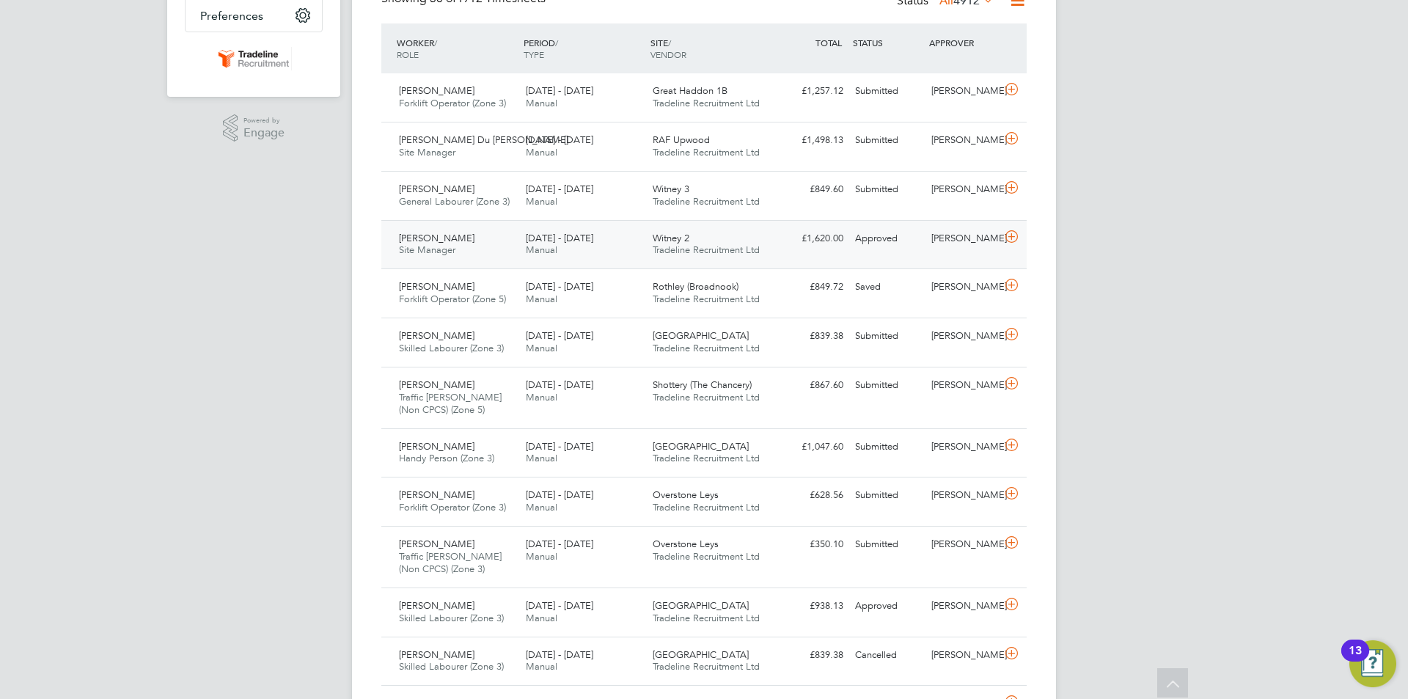
click at [472, 242] on div "Jeroen Geut Site Manager 4 - 10 Aug 2025" at bounding box center [456, 245] width 127 height 37
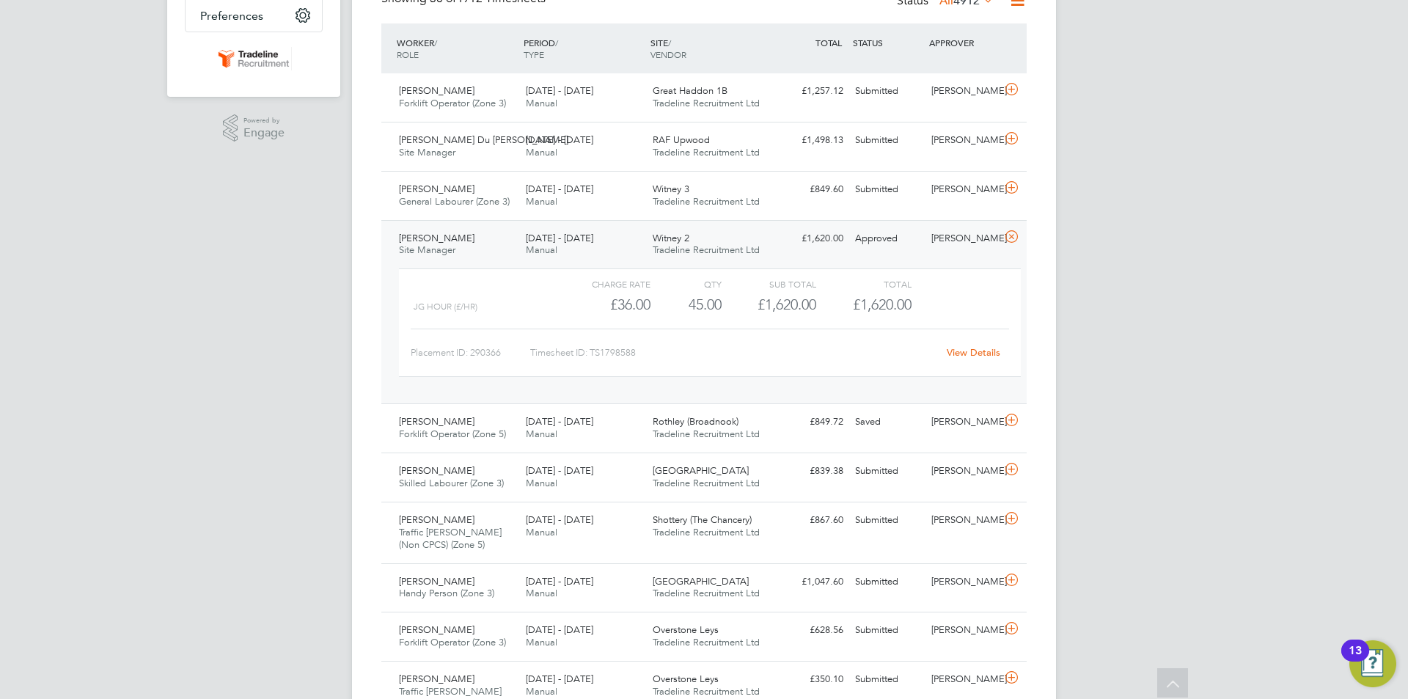
click at [472, 242] on div "Jeroen Geut Site Manager 4 - 10 Aug 2025" at bounding box center [456, 245] width 127 height 37
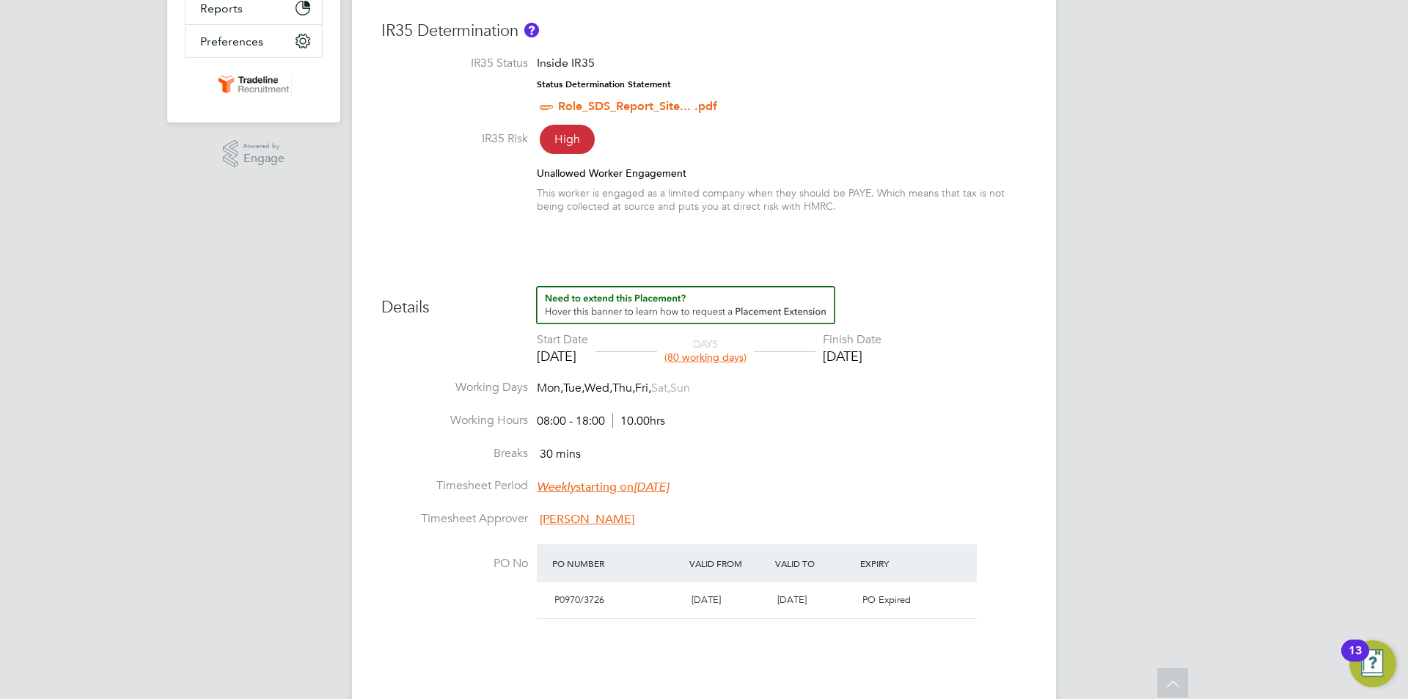
scroll to position [513, 0]
